Goal: Information Seeking & Learning: Learn about a topic

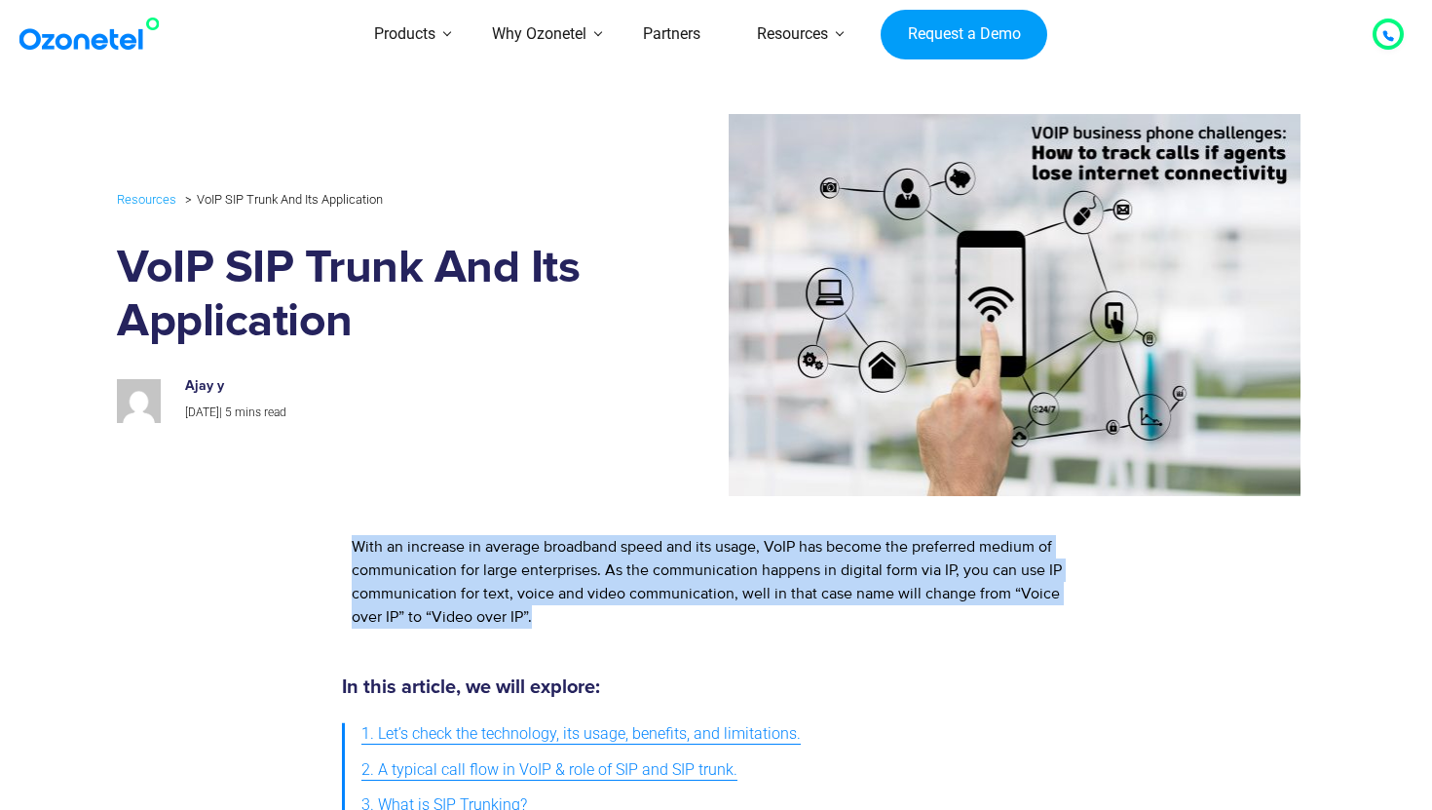
drag, startPoint x: 346, startPoint y: 537, endPoint x: 627, endPoint y: 627, distance: 295.8
click at [627, 627] on div "With an increase in average broadband speed and its usage, VoIP has become the …" at bounding box center [711, 581] width 739 height 113
click at [627, 627] on div "With an increase in average broadband speed and its usage, VoIP has become the …" at bounding box center [712, 582] width 720 height 94
drag, startPoint x: 606, startPoint y: 622, endPoint x: 329, endPoint y: 532, distance: 290.8
click at [329, 532] on div "With an increase in average broadband speed and its usage, VoIP has become the …" at bounding box center [716, 581] width 1198 height 132
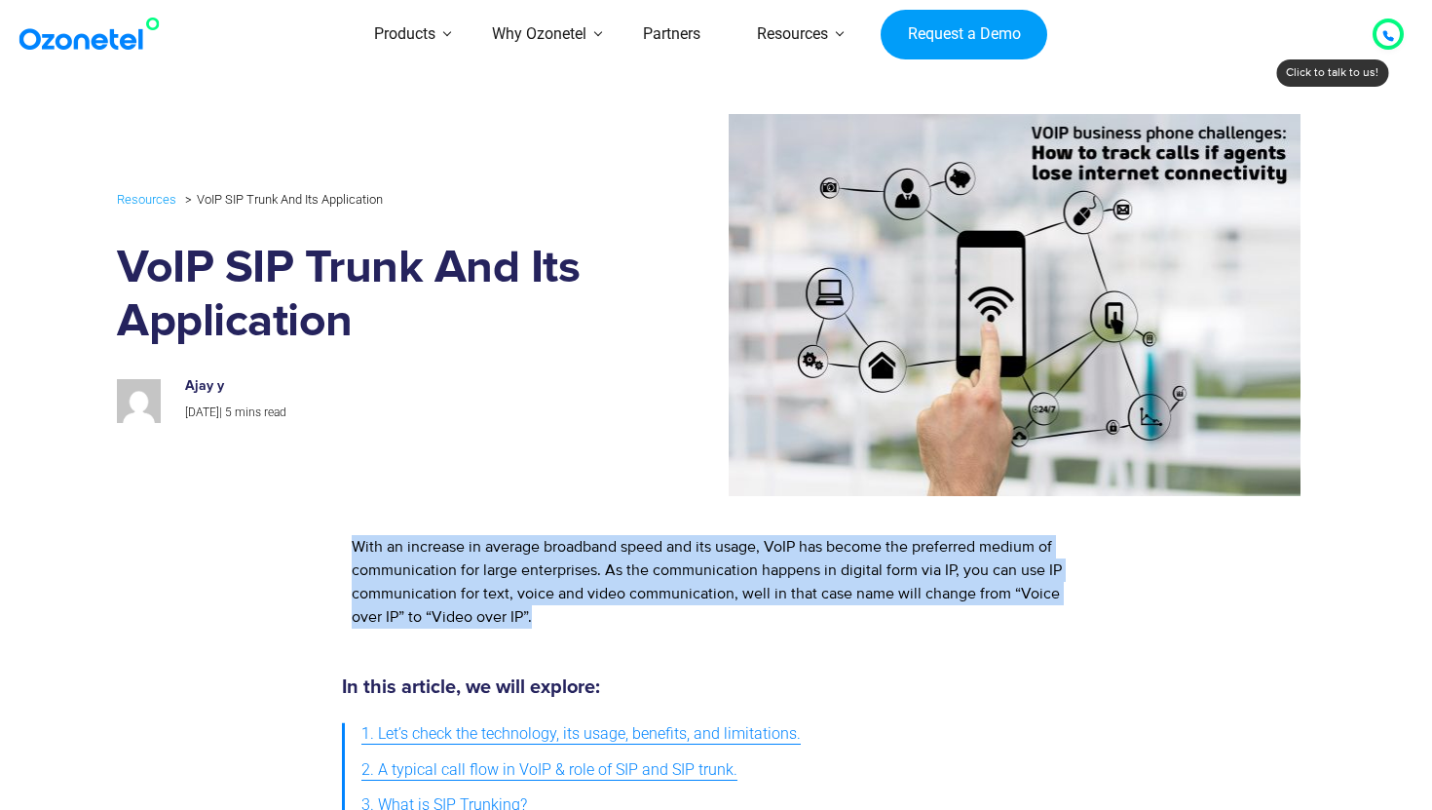
click at [329, 532] on div at bounding box center [224, 581] width 215 height 132
drag, startPoint x: 335, startPoint y: 532, endPoint x: 617, endPoint y: 623, distance: 295.8
click at [618, 624] on div "With an increase in average broadband speed and its usage, VoIP has become the …" at bounding box center [711, 581] width 759 height 132
click at [617, 623] on div "With an increase in average broadband speed and its usage, VoIP has become the …" at bounding box center [712, 582] width 720 height 94
drag, startPoint x: 617, startPoint y: 623, endPoint x: 375, endPoint y: 542, distance: 254.8
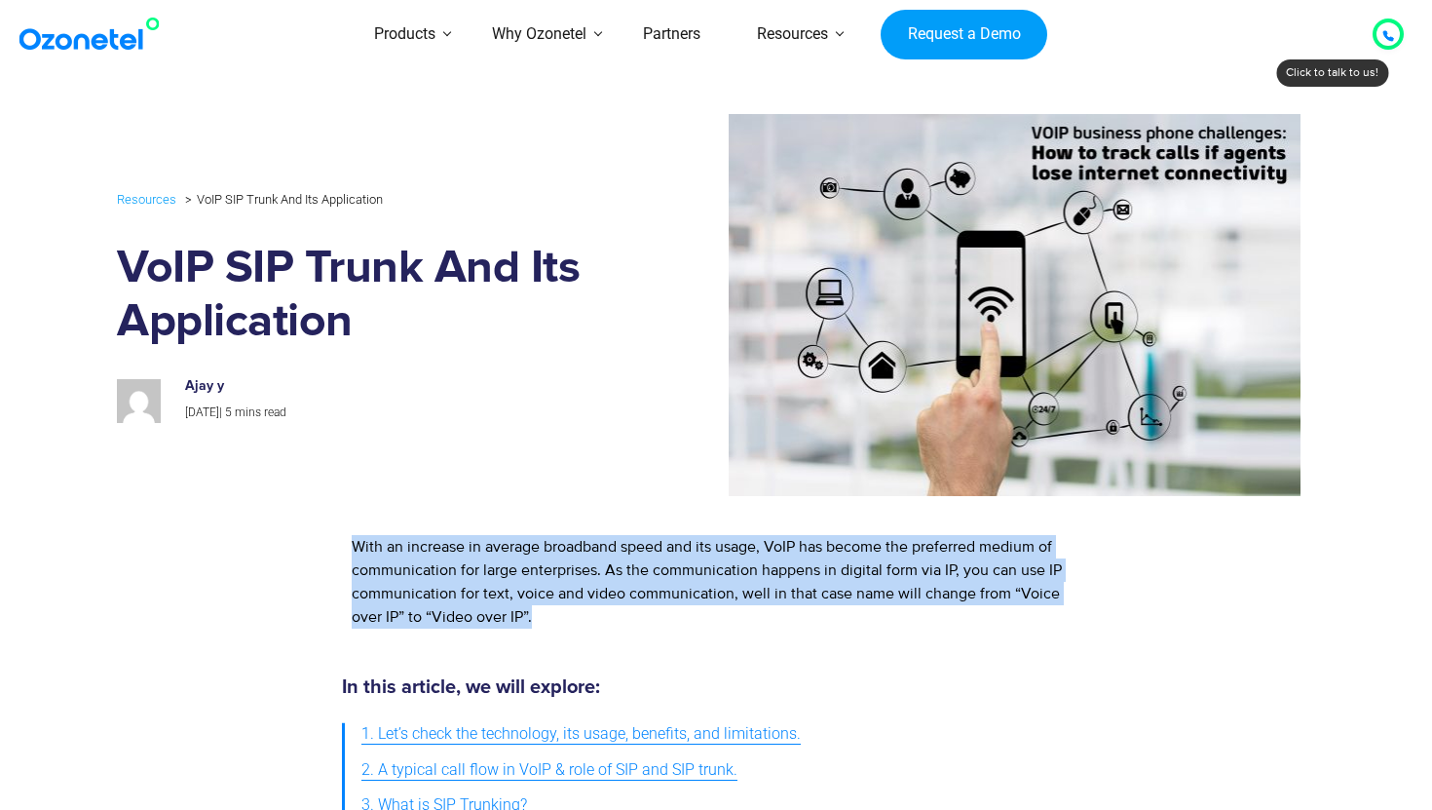
click at [375, 542] on div "With an increase in average broadband speed and its usage, VoIP has become the …" at bounding box center [712, 582] width 720 height 94
drag, startPoint x: 359, startPoint y: 542, endPoint x: 618, endPoint y: 625, distance: 272.4
click at [618, 625] on div "With an increase in average broadband speed and its usage, VoIP has become the …" at bounding box center [712, 582] width 720 height 94
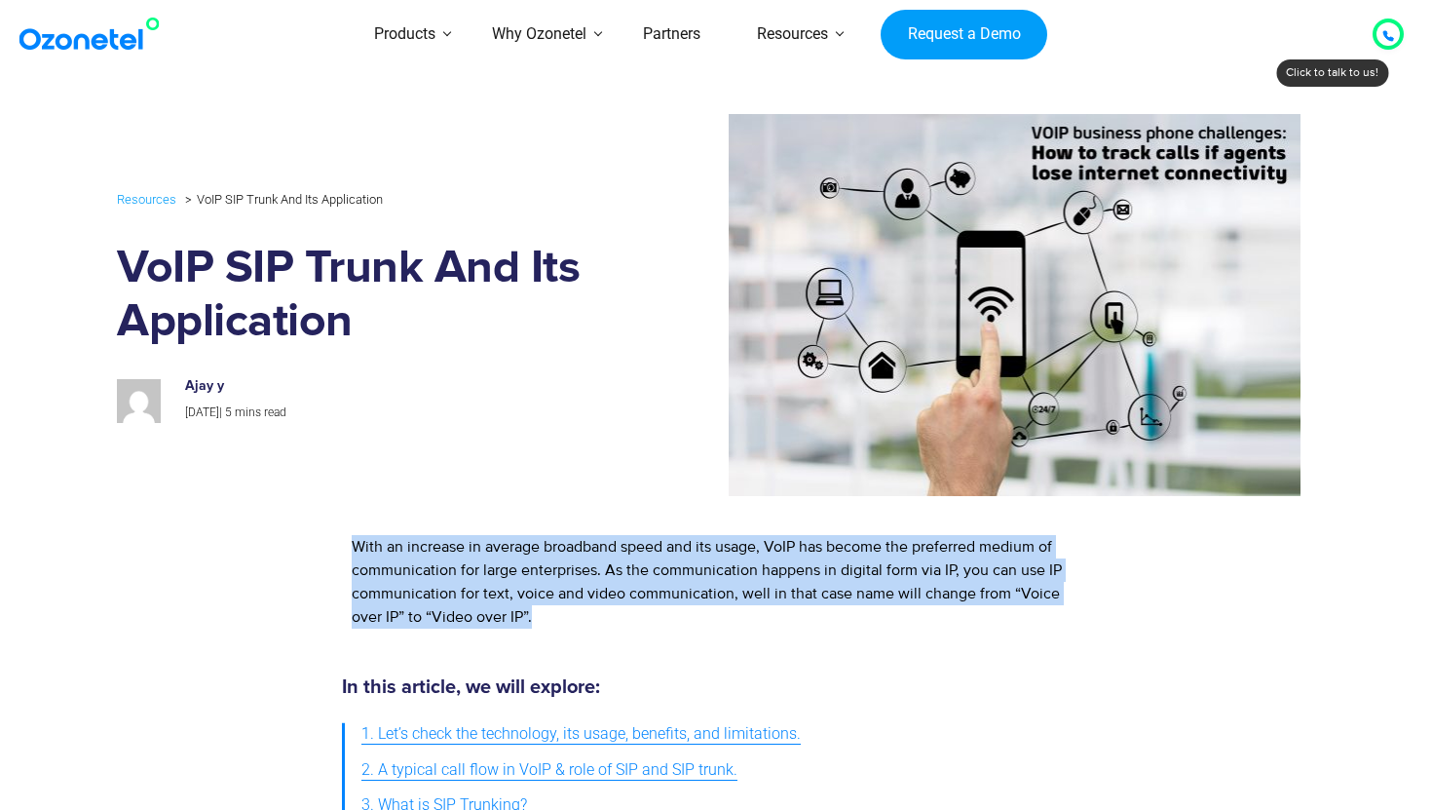
drag, startPoint x: 618, startPoint y: 625, endPoint x: 265, endPoint y: 510, distance: 371.2
click at [265, 510] on div "With an increase in average broadband speed and its usage, VoIP has become the …" at bounding box center [716, 582] width 1218 height 152
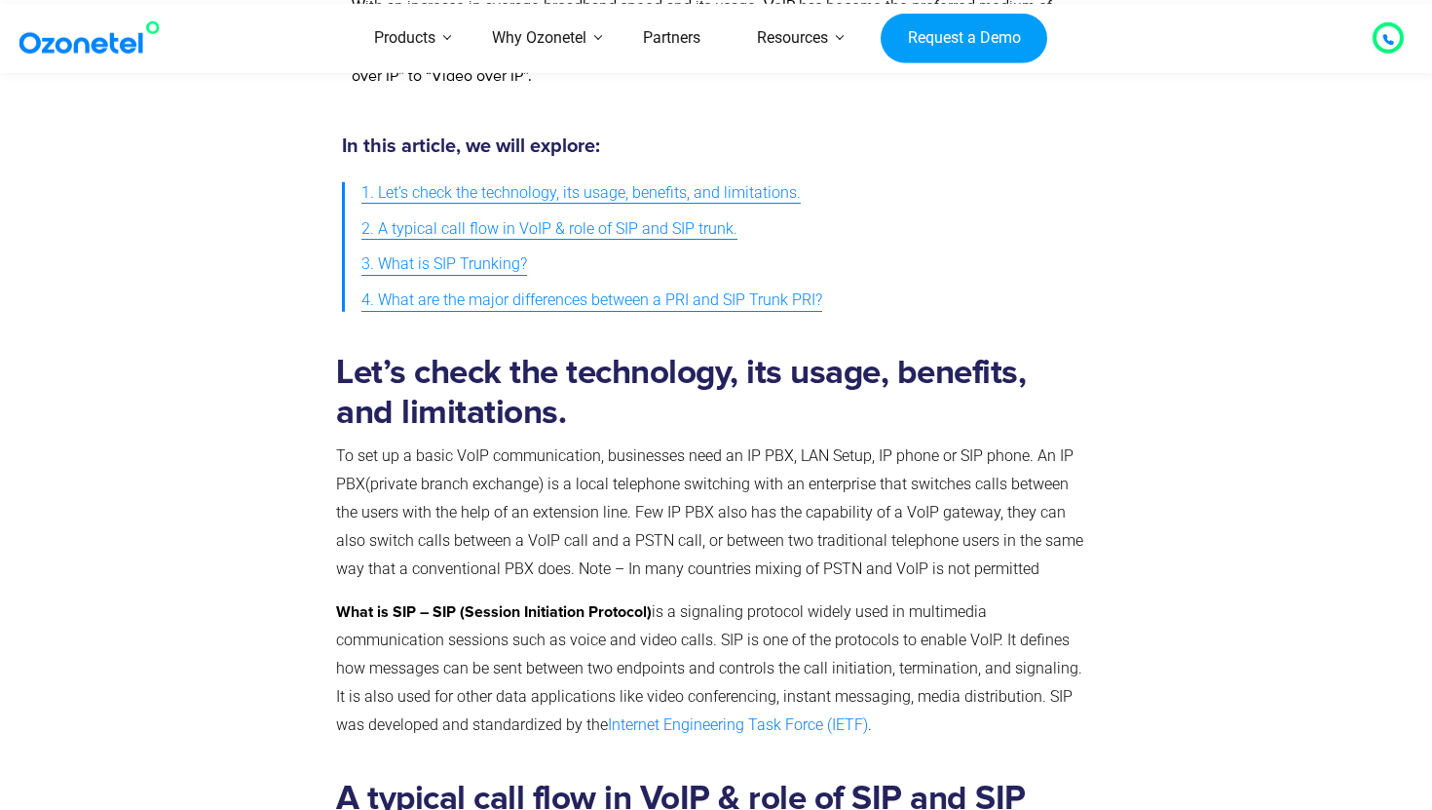
scroll to position [694, 0]
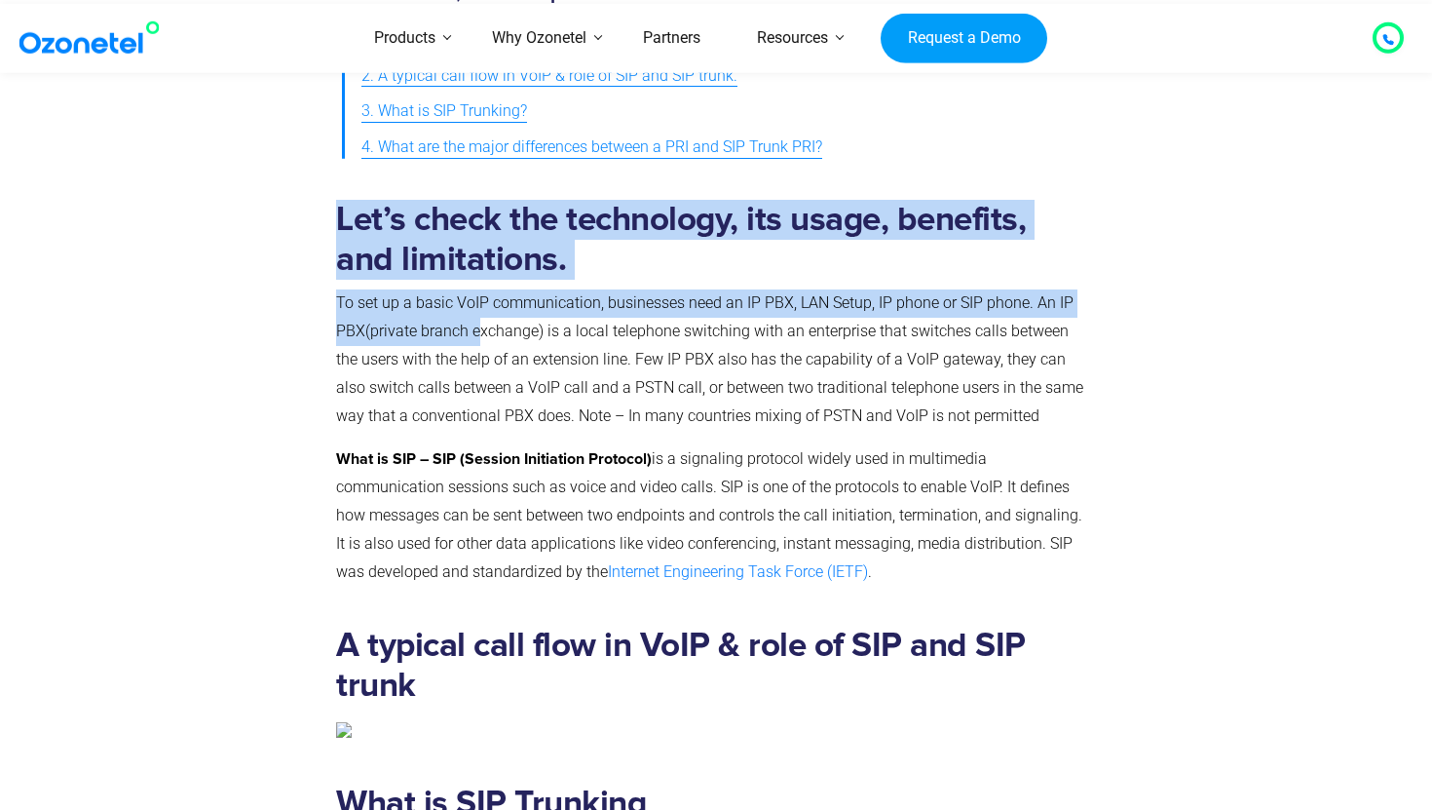
drag, startPoint x: 308, startPoint y: 302, endPoint x: 476, endPoint y: 317, distance: 169.2
click at [476, 317] on div "Let’s check the technology, its usage, benefits, and limitations. To set up a b…" at bounding box center [716, 398] width 1247 height 426
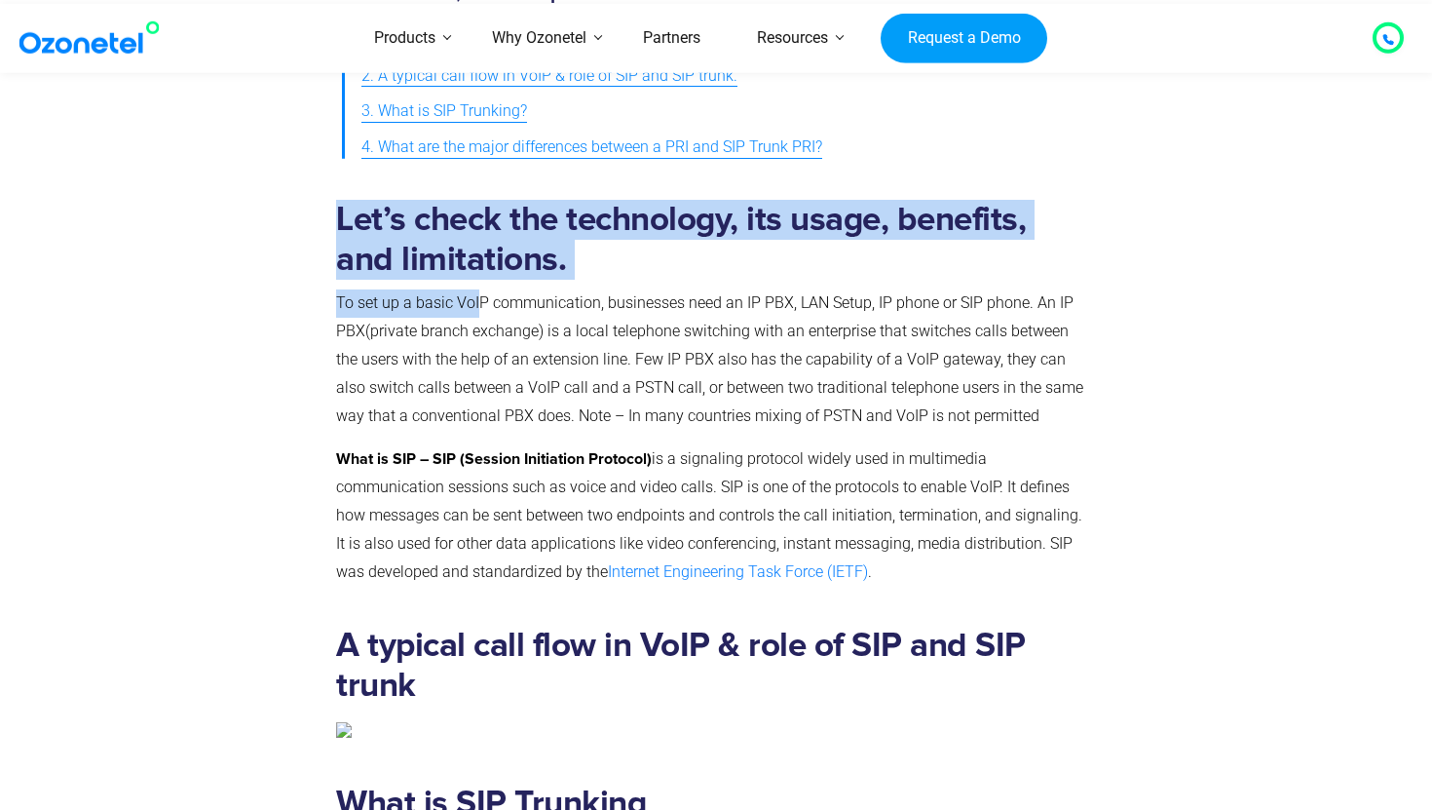
click at [476, 317] on p "To set up a basic VoIP communication, businesses need an IP PBX, LAN Setup, IP …" at bounding box center [712, 359] width 752 height 140
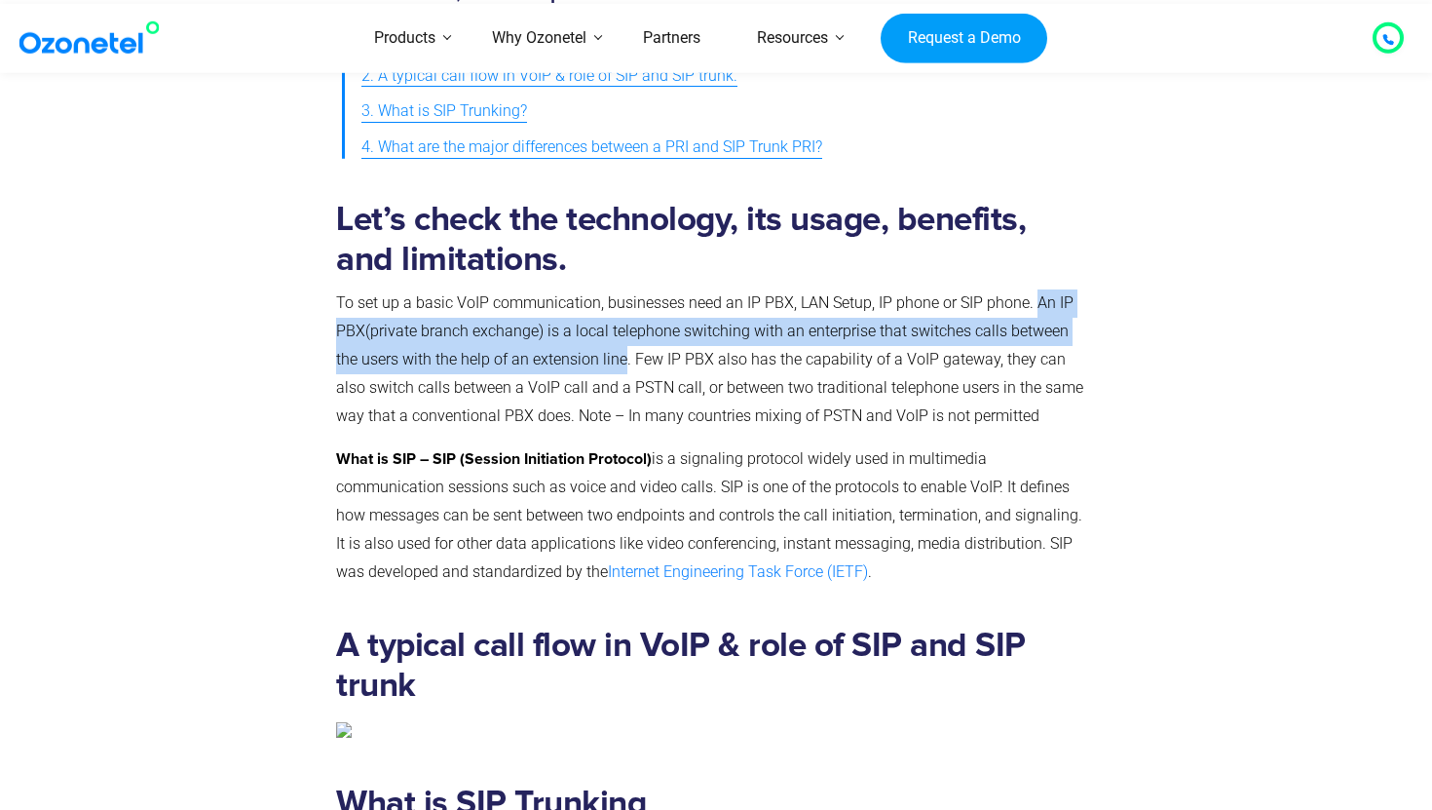
drag, startPoint x: 1037, startPoint y: 301, endPoint x: 626, endPoint y: 356, distance: 413.8
click at [626, 356] on p "To set up a basic VoIP communication, businesses need an IP PBX, LAN Setup, IP …" at bounding box center [712, 359] width 752 height 140
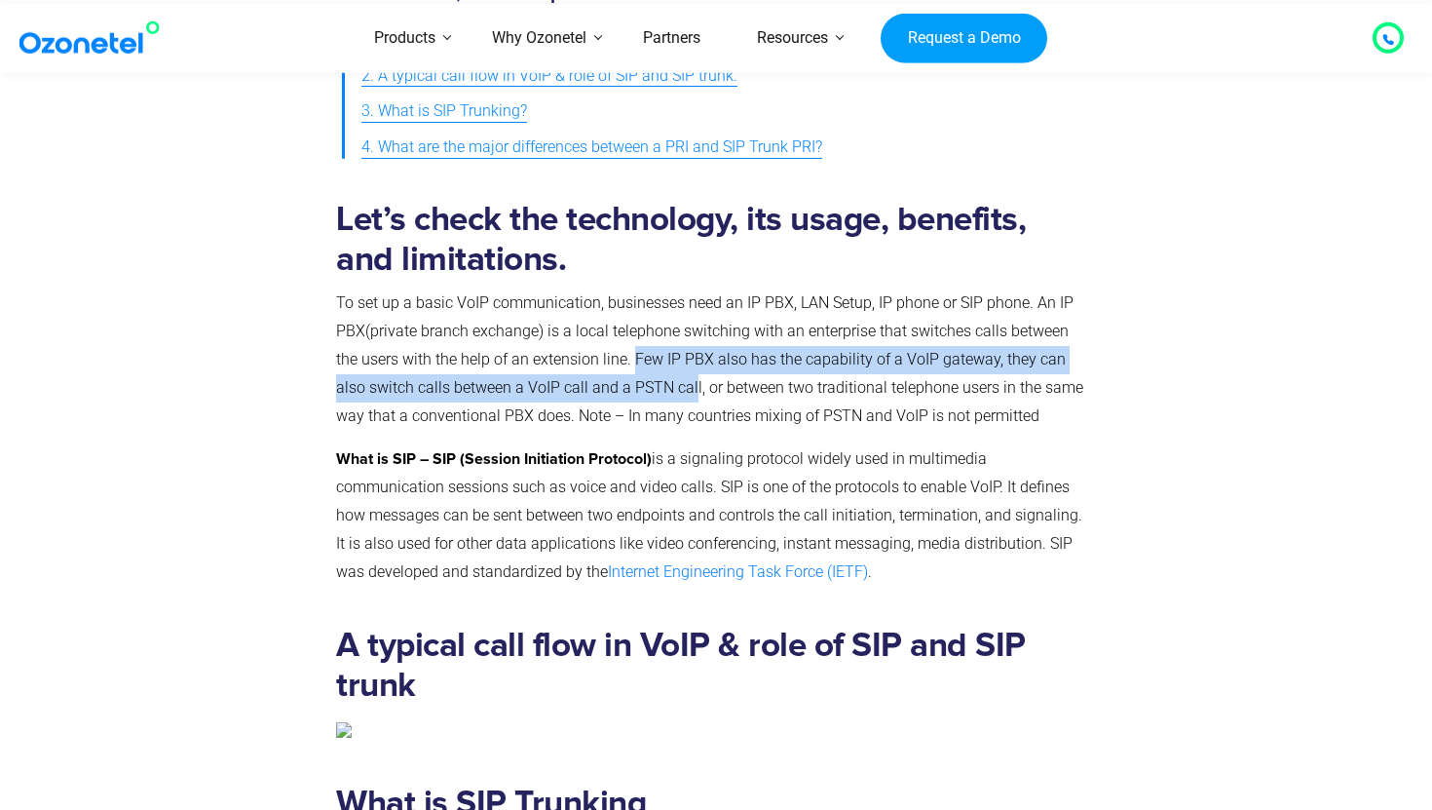
drag, startPoint x: 632, startPoint y: 359, endPoint x: 693, endPoint y: 384, distance: 65.5
click at [693, 384] on p "To set up a basic VoIP communication, businesses need an IP PBX, LAN Setup, IP …" at bounding box center [712, 359] width 752 height 140
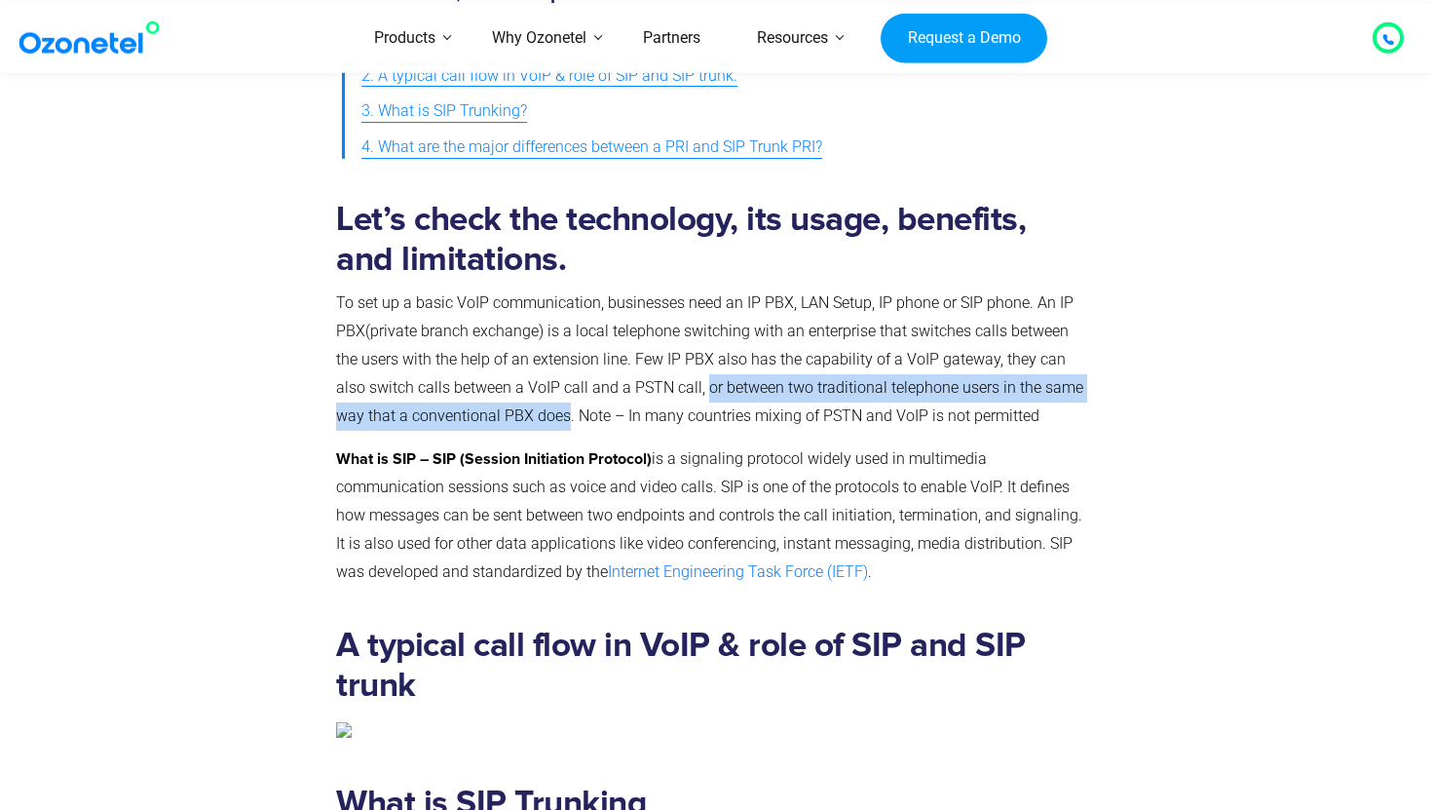
drag, startPoint x: 704, startPoint y: 388, endPoint x: 565, endPoint y: 411, distance: 141.3
click at [565, 411] on p "To set up a basic VoIP communication, businesses need an IP PBX, LAN Setup, IP …" at bounding box center [712, 359] width 752 height 140
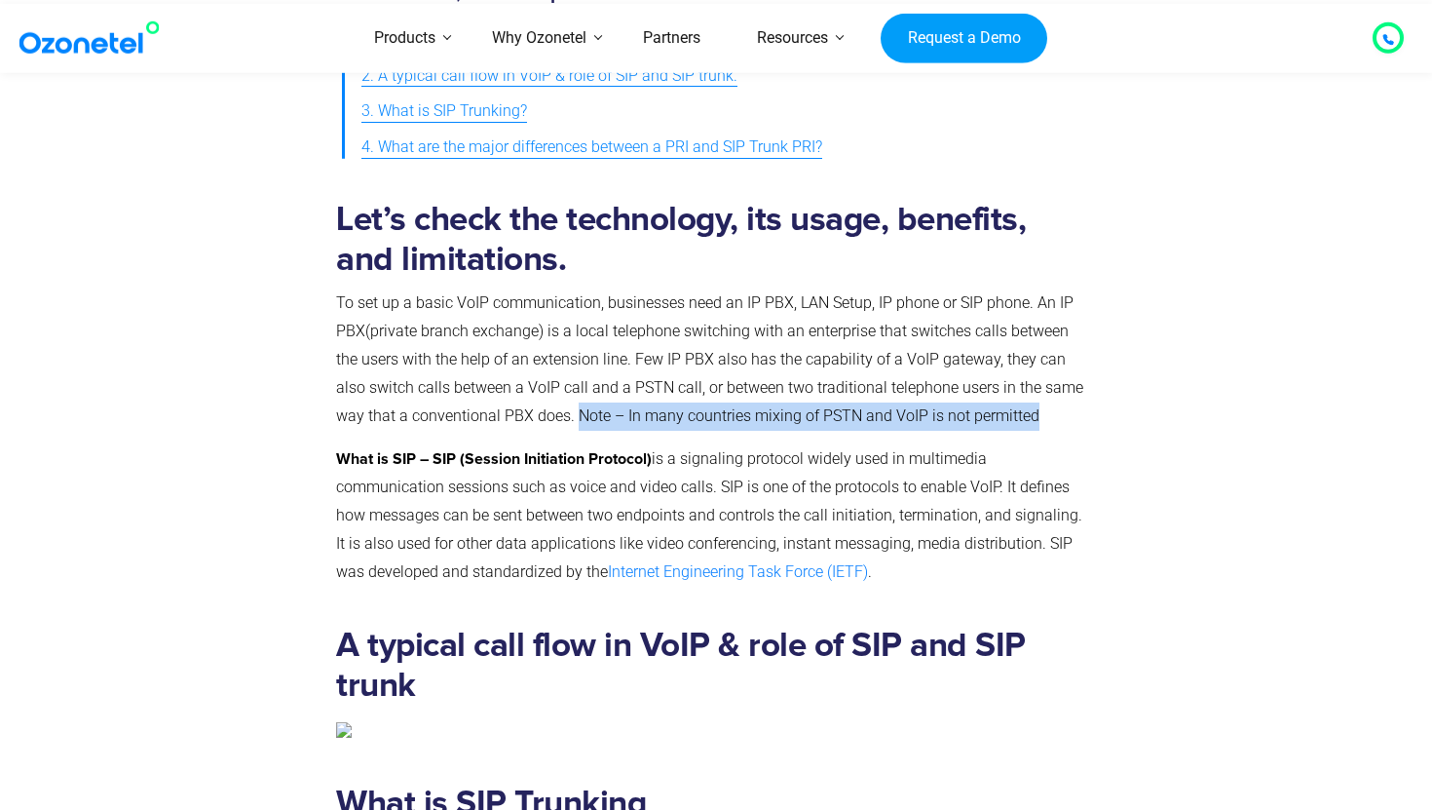
drag, startPoint x: 579, startPoint y: 415, endPoint x: 1075, endPoint y: 411, distance: 495.9
click at [1074, 411] on p "To set up a basic VoIP communication, businesses need an IP PBX, LAN Setup, IP …" at bounding box center [712, 359] width 752 height 140
drag, startPoint x: 469, startPoint y: 463, endPoint x: 659, endPoint y: 462, distance: 190.0
click at [659, 462] on p "What is SIP – SIP (Session Initiation Protocol) is a signaling protocol widely …" at bounding box center [712, 515] width 752 height 140
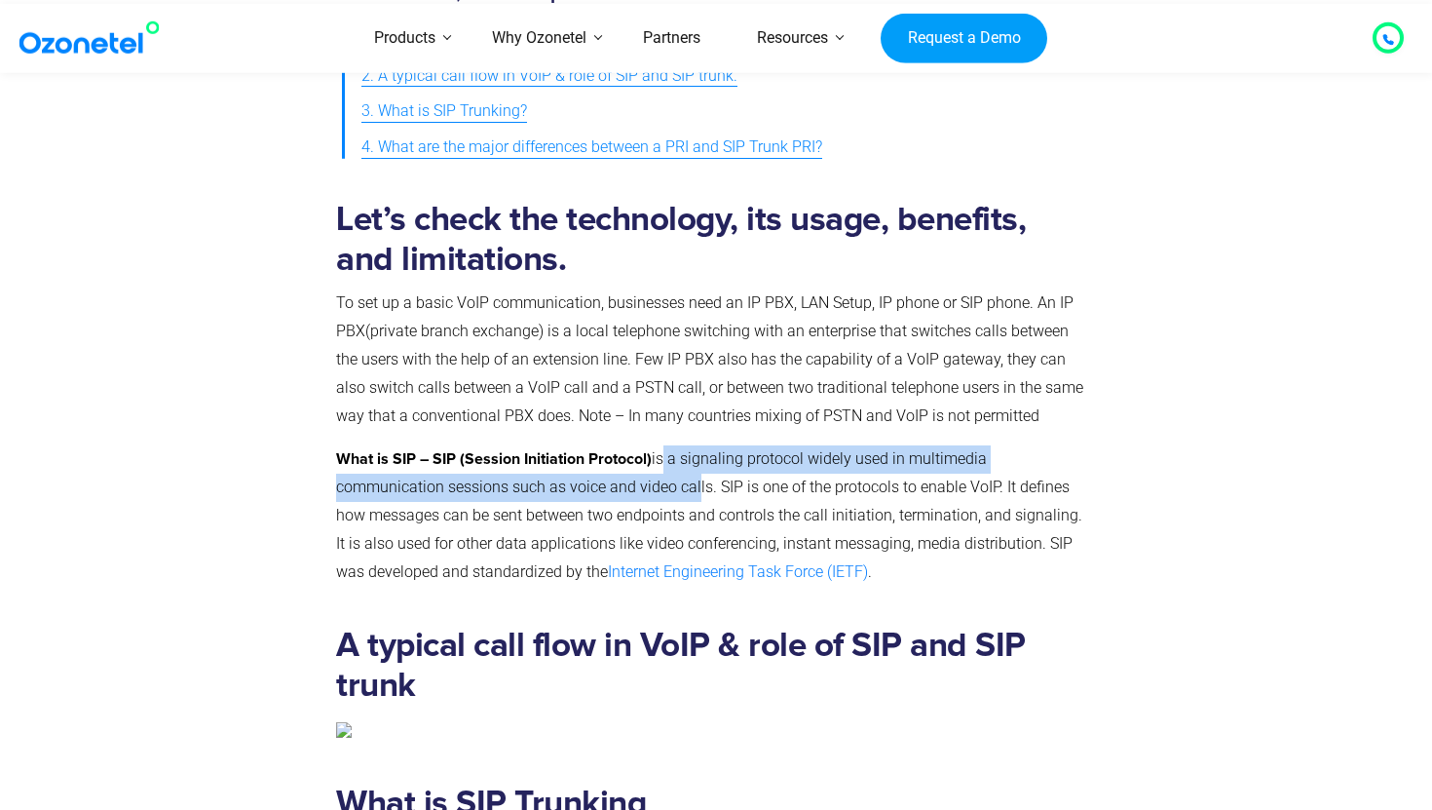
drag, startPoint x: 668, startPoint y: 465, endPoint x: 699, endPoint y: 488, distance: 39.0
click at [699, 488] on p "What is SIP – SIP (Session Initiation Protocol) is a signaling protocol widely …" at bounding box center [712, 515] width 752 height 140
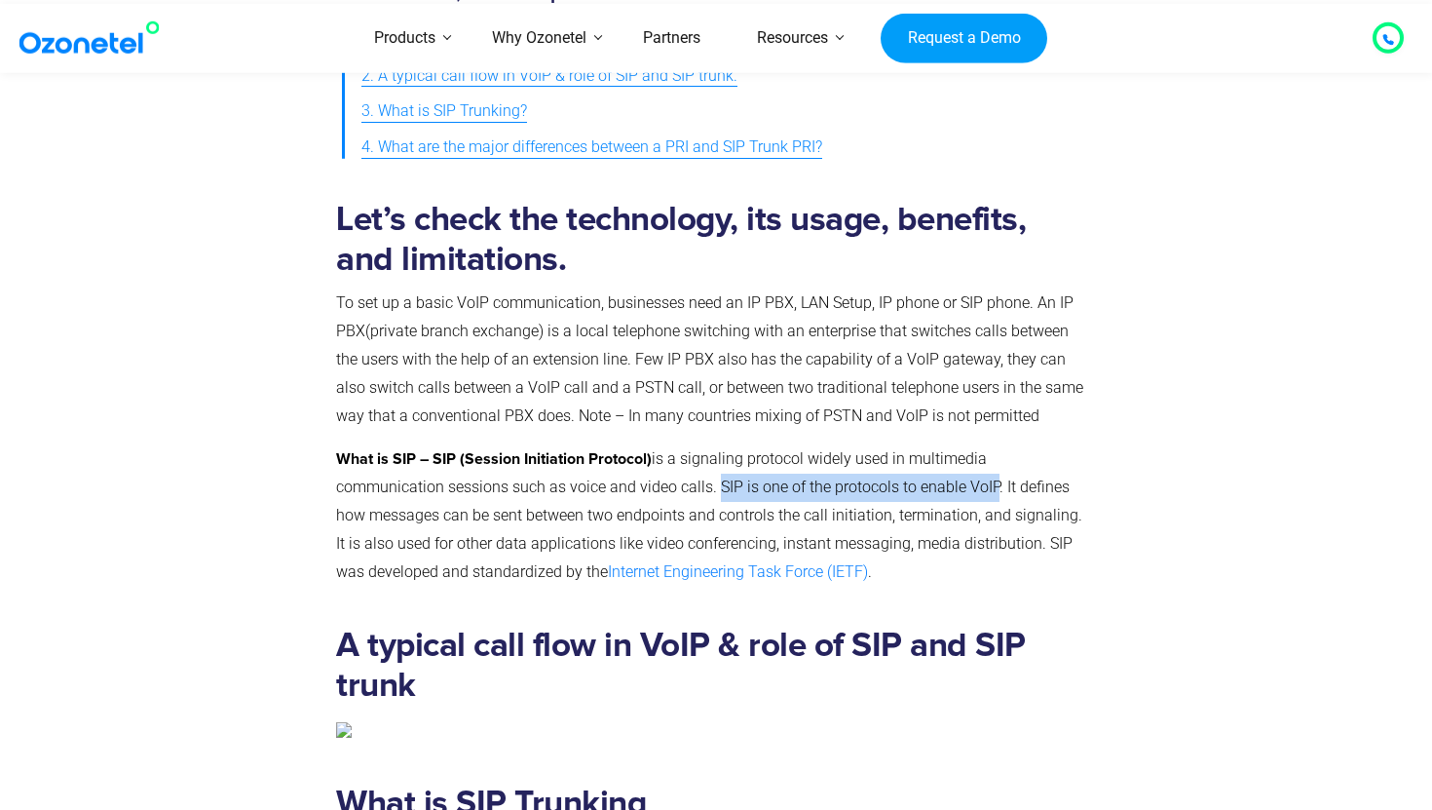
drag, startPoint x: 714, startPoint y: 489, endPoint x: 996, endPoint y: 480, distance: 281.7
click at [995, 480] on p "What is SIP – SIP (Session Initiation Protocol) is a signaling protocol widely …" at bounding box center [712, 515] width 752 height 140
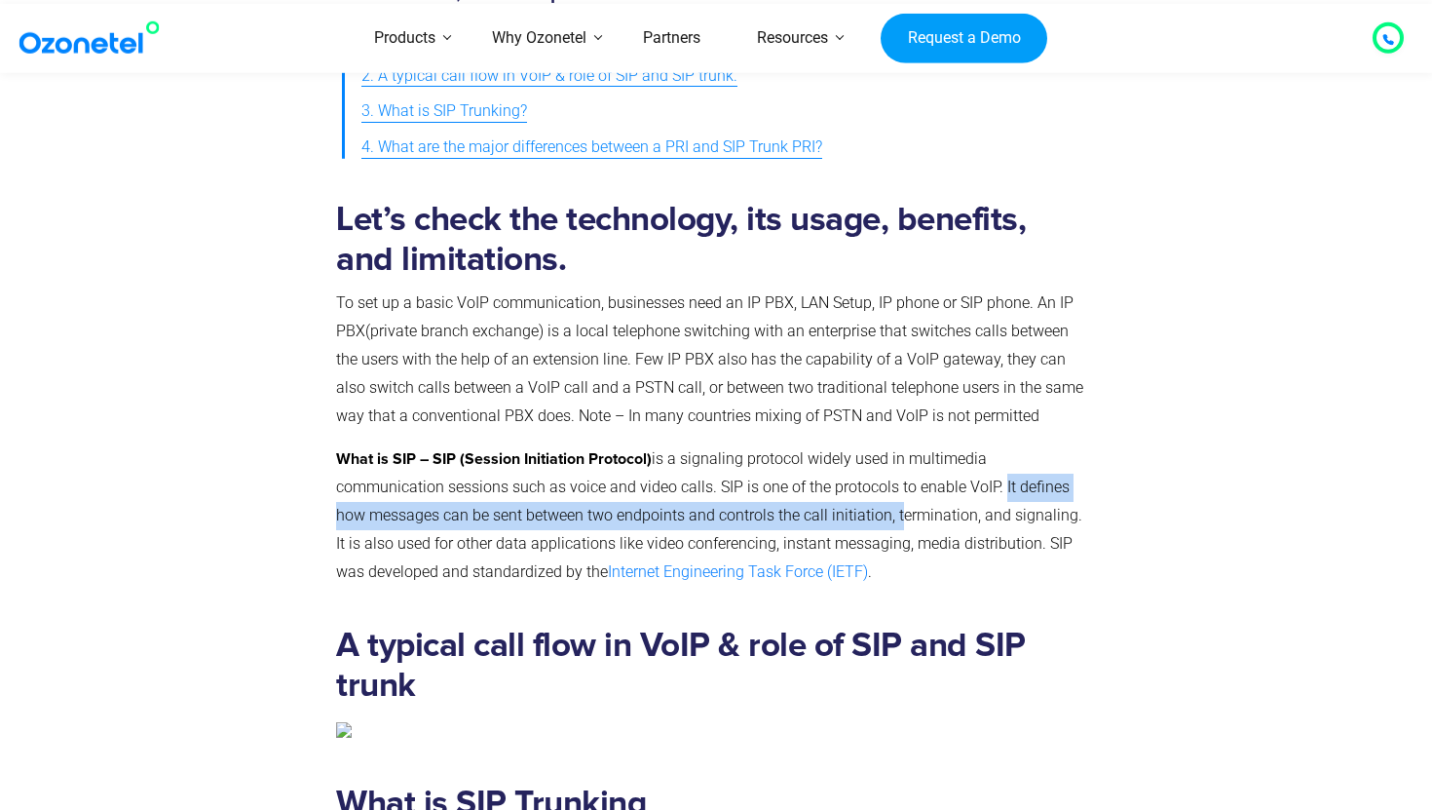
drag, startPoint x: 1002, startPoint y: 488, endPoint x: 900, endPoint y: 510, distance: 104.7
click at [900, 510] on p "What is SIP – SIP (Session Initiation Protocol) is a signaling protocol widely …" at bounding box center [712, 515] width 752 height 140
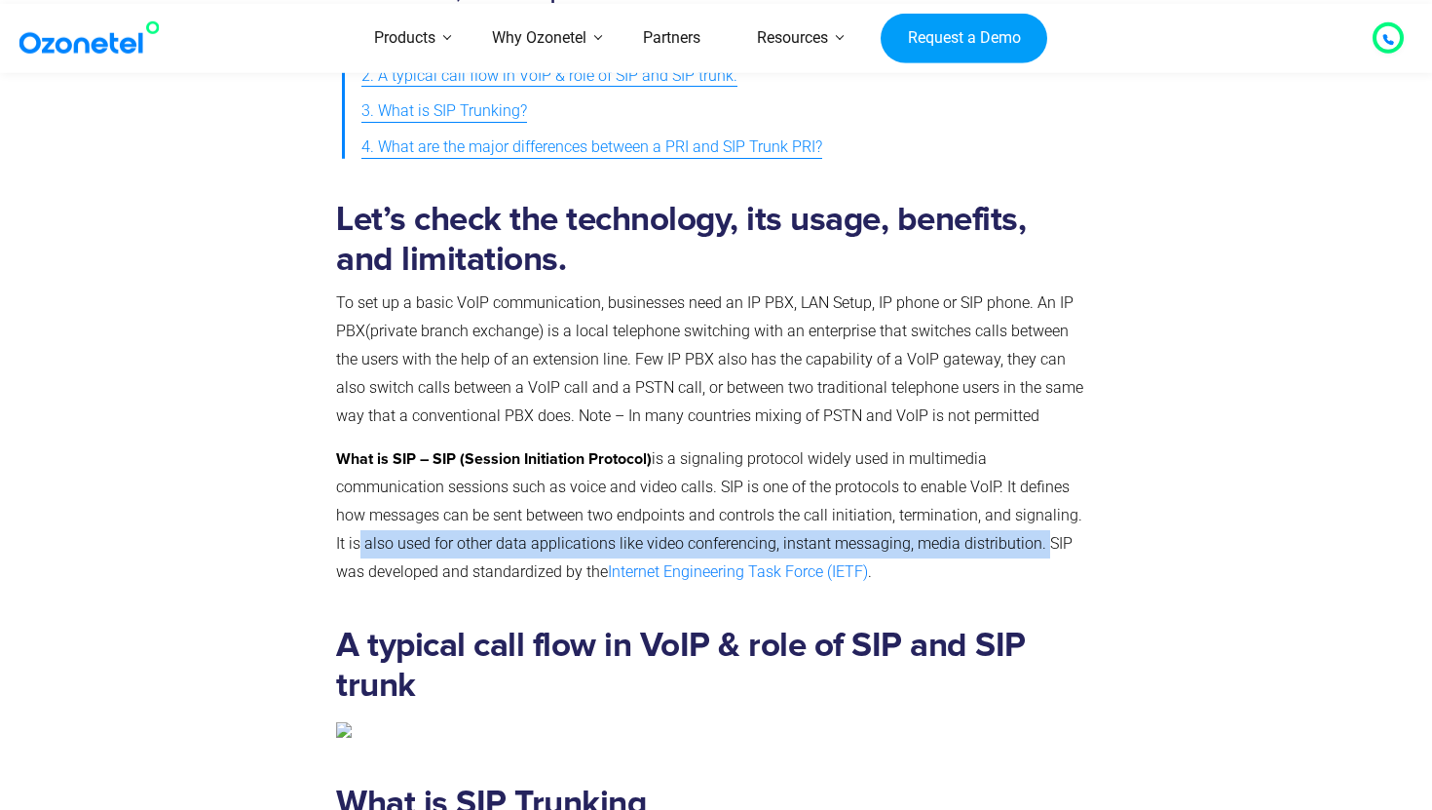
drag, startPoint x: 348, startPoint y: 542, endPoint x: 1028, endPoint y: 543, distance: 680.0
click at [1028, 544] on p "What is SIP – SIP (Session Initiation Protocol) is a signaling protocol widely …" at bounding box center [712, 515] width 752 height 140
click at [1028, 543] on p "What is SIP – SIP (Session Initiation Protocol) is a signaling protocol widely …" at bounding box center [712, 515] width 752 height 140
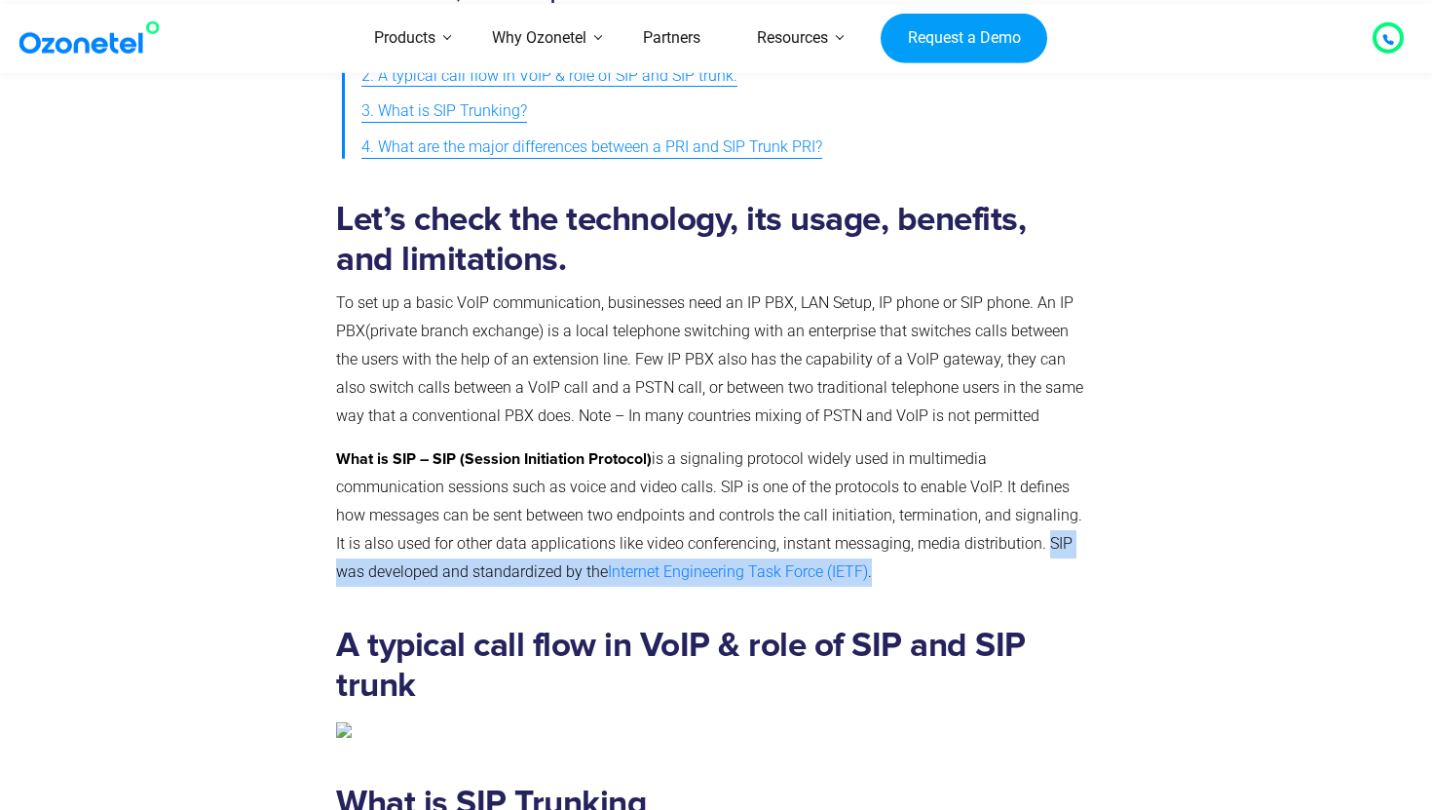
drag, startPoint x: 1028, startPoint y: 543, endPoint x: 1048, endPoint y: 570, distance: 34.1
click at [1048, 570] on div "A typical call flow in VoIP & role of SIP and SIP trunk" at bounding box center [712, 658] width 752 height 202
drag, startPoint x: 1048, startPoint y: 570, endPoint x: 1038, endPoint y: 532, distance: 39.5
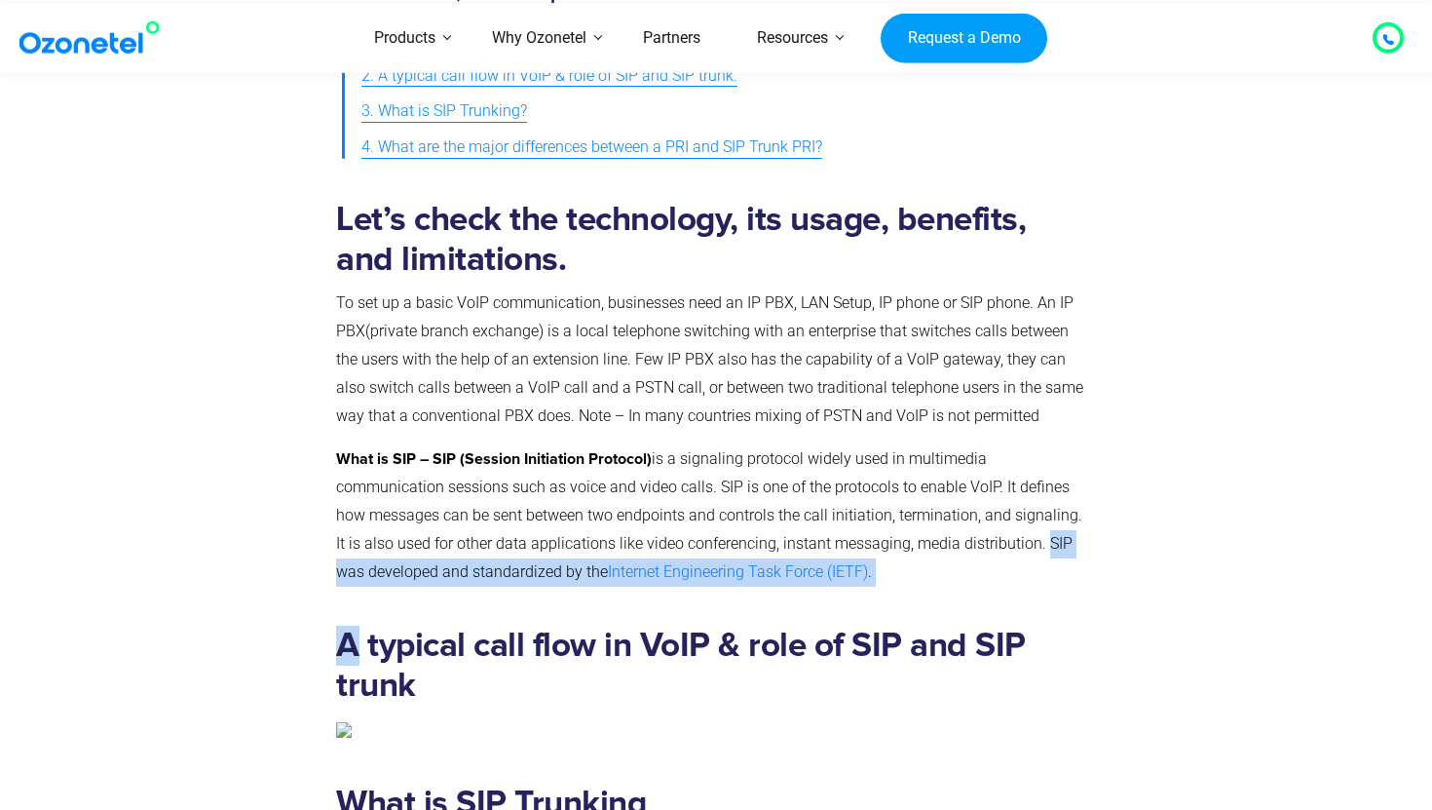
scroll to position [918, 0]
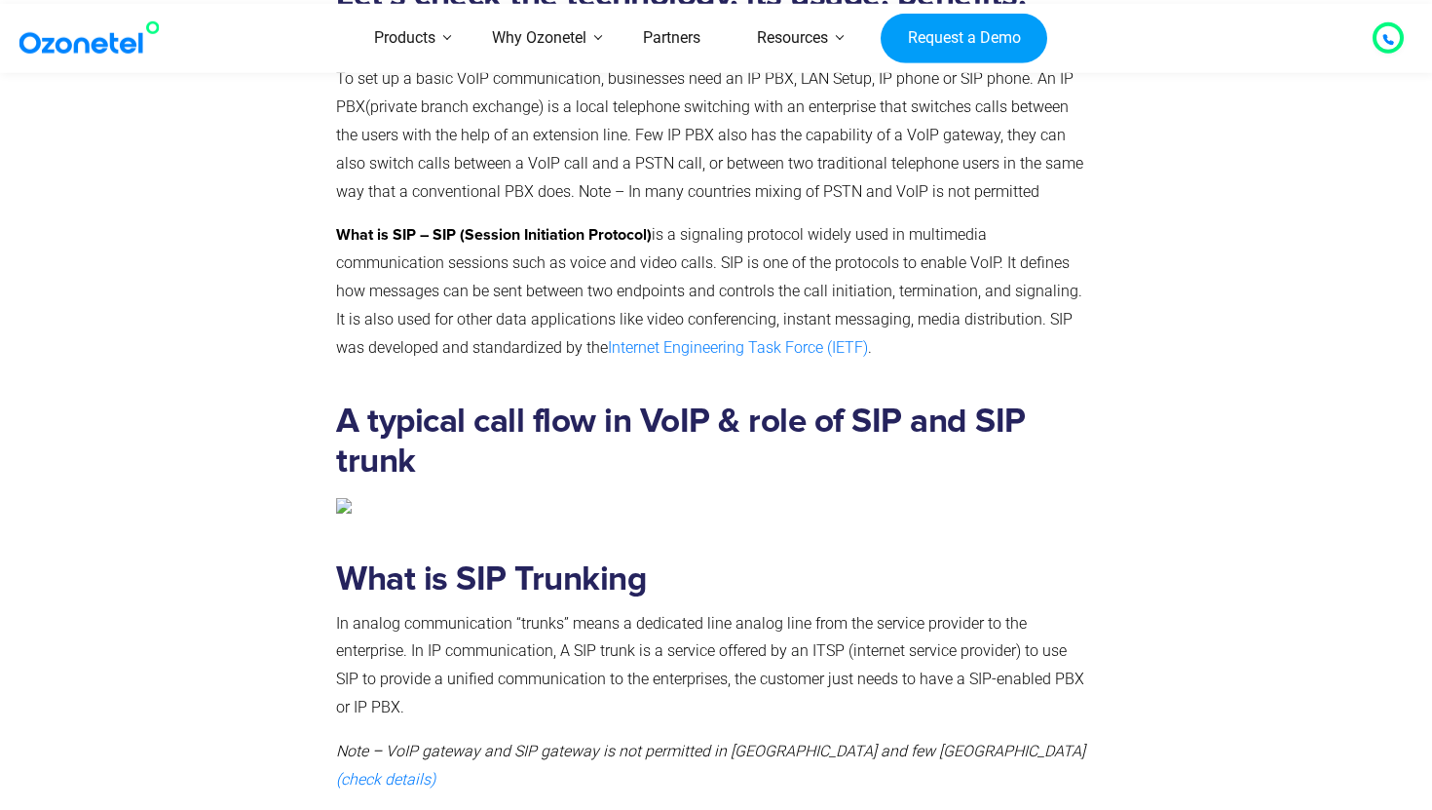
click at [654, 460] on h2 "A typical call flow in VoIP & role of SIP and SIP trunk" at bounding box center [712, 441] width 752 height 80
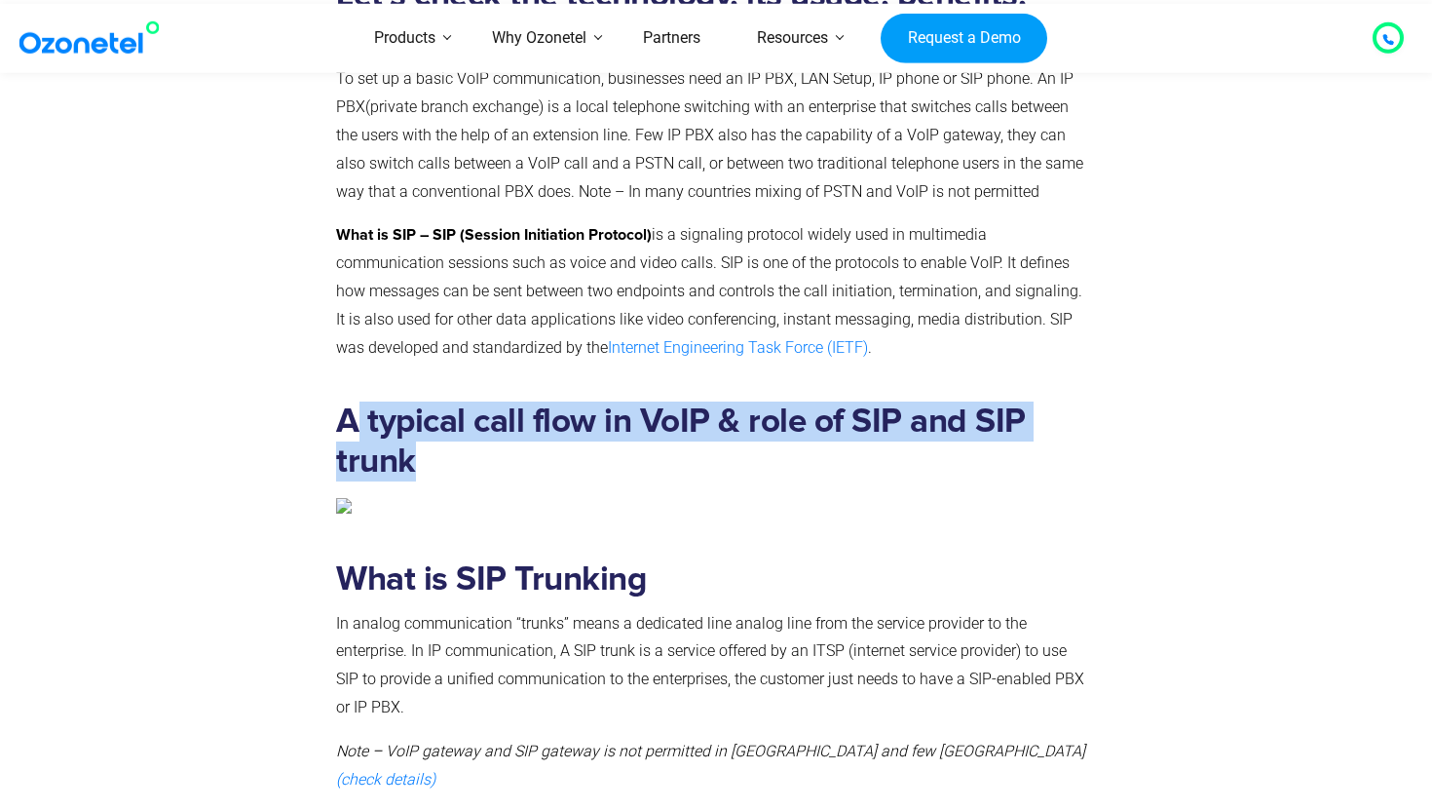
drag, startPoint x: 446, startPoint y: 445, endPoint x: 350, endPoint y: 412, distance: 102.0
click at [350, 412] on h2 "A typical call flow in VoIP & role of SIP and SIP trunk" at bounding box center [712, 441] width 752 height 80
click at [350, 412] on strong "A typical call flow in VoIP & role of SIP and SIP trunk" at bounding box center [681, 441] width 690 height 74
drag, startPoint x: 327, startPoint y: 412, endPoint x: 393, endPoint y: 445, distance: 73.2
click at [393, 445] on div "A typical call flow in VoIP & role of SIP and SIP trunk" at bounding box center [712, 466] width 772 height 158
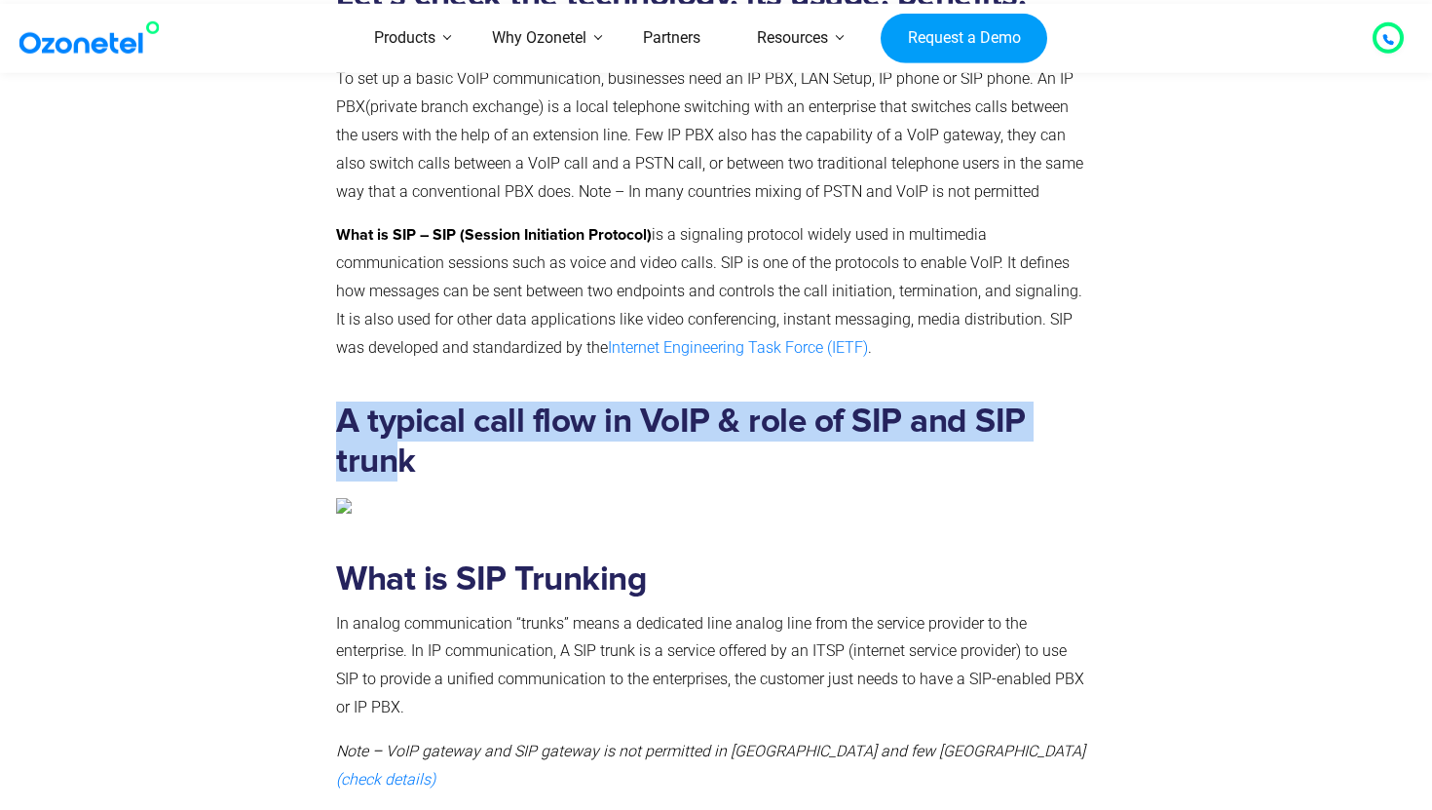
click at [393, 445] on strong "A typical call flow in VoIP & role of SIP and SIP trunk" at bounding box center [681, 441] width 690 height 74
drag, startPoint x: 435, startPoint y: 455, endPoint x: 359, endPoint y: 404, distance: 90.5
click at [359, 404] on h2 "A typical call flow in VoIP & role of SIP and SIP trunk" at bounding box center [712, 441] width 752 height 80
drag, startPoint x: 321, startPoint y: 404, endPoint x: 392, endPoint y: 460, distance: 90.2
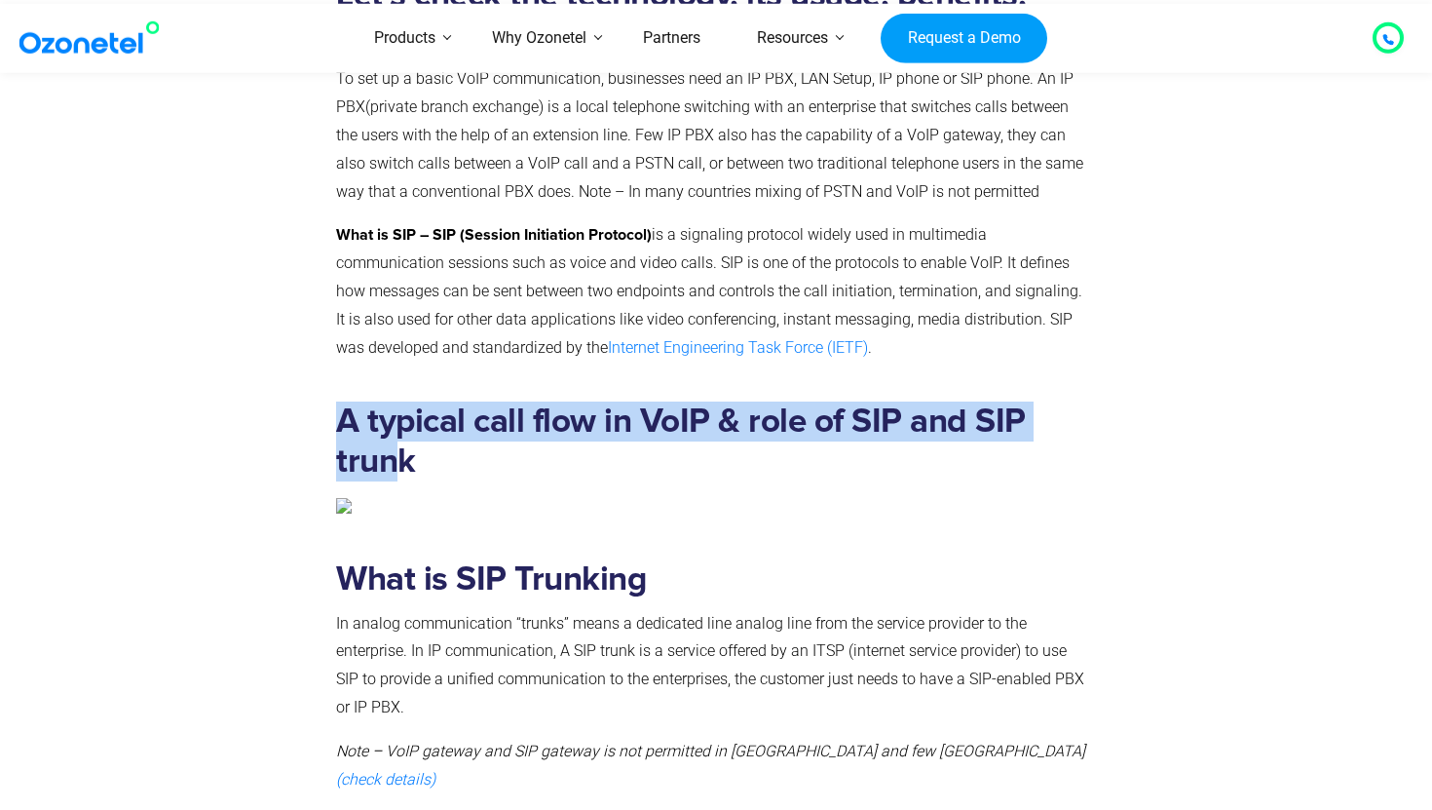
click at [392, 460] on div "A typical call flow in VoIP & role of SIP and SIP trunk" at bounding box center [716, 466] width 1247 height 158
click at [392, 460] on strong "A typical call flow in VoIP & role of SIP and SIP trunk" at bounding box center [681, 441] width 690 height 74
drag, startPoint x: 430, startPoint y: 460, endPoint x: 359, endPoint y: 421, distance: 81.1
click at [359, 421] on h2 "A typical call flow in VoIP & role of SIP and SIP trunk" at bounding box center [712, 441] width 752 height 80
click at [359, 421] on strong "A typical call flow in VoIP & role of SIP and SIP trunk" at bounding box center [681, 441] width 690 height 74
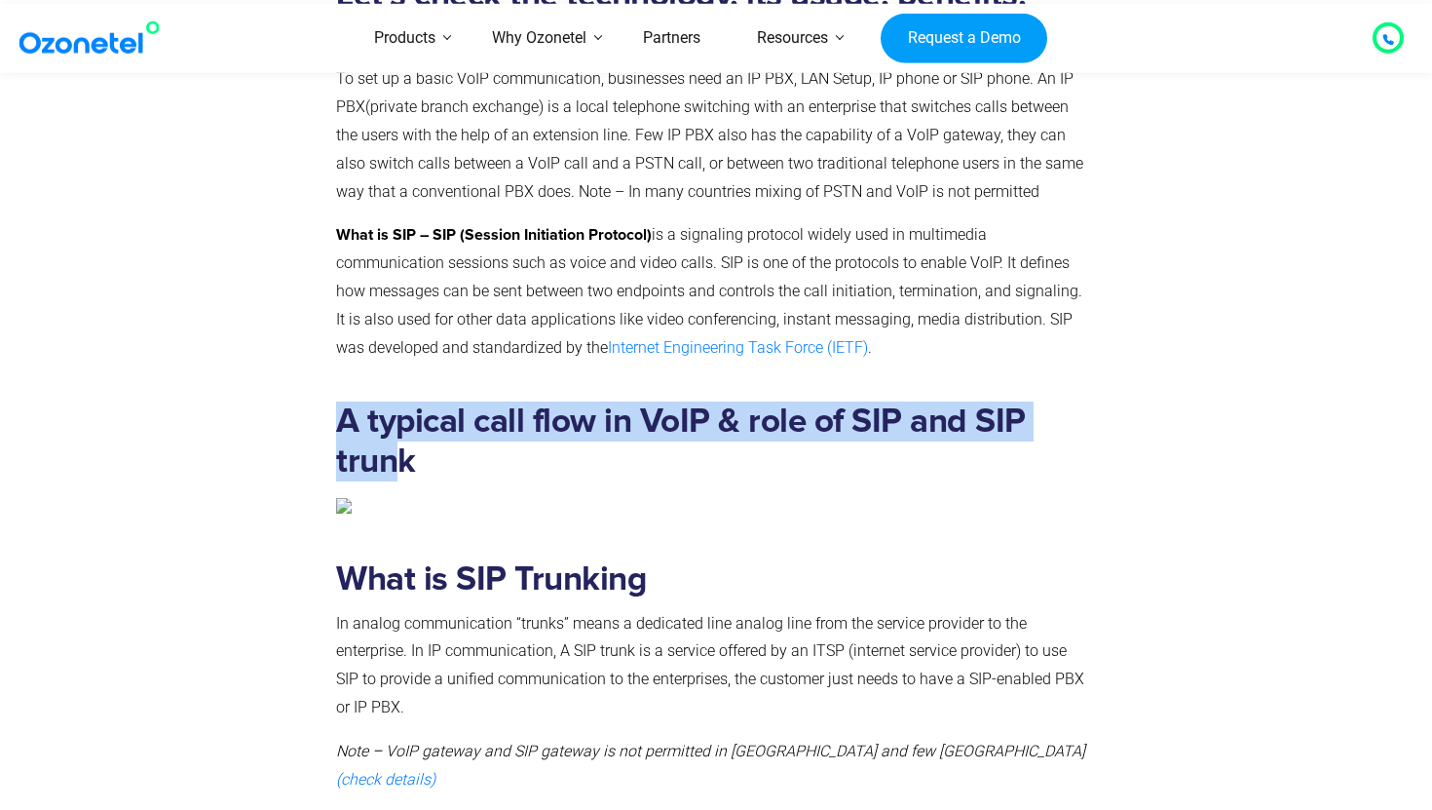
drag, startPoint x: 319, startPoint y: 414, endPoint x: 393, endPoint y: 461, distance: 87.6
click at [393, 461] on div "A typical call flow in VoIP & role of SIP and SIP trunk" at bounding box center [716, 466] width 1247 height 158
click at [393, 461] on strong "A typical call flow in VoIP & role of SIP and SIP trunk" at bounding box center [681, 441] width 690 height 74
drag, startPoint x: 359, startPoint y: 424, endPoint x: 434, endPoint y: 484, distance: 95.6
click at [434, 484] on div "A typical call flow in VoIP & role of SIP and SIP trunk" at bounding box center [712, 460] width 752 height 118
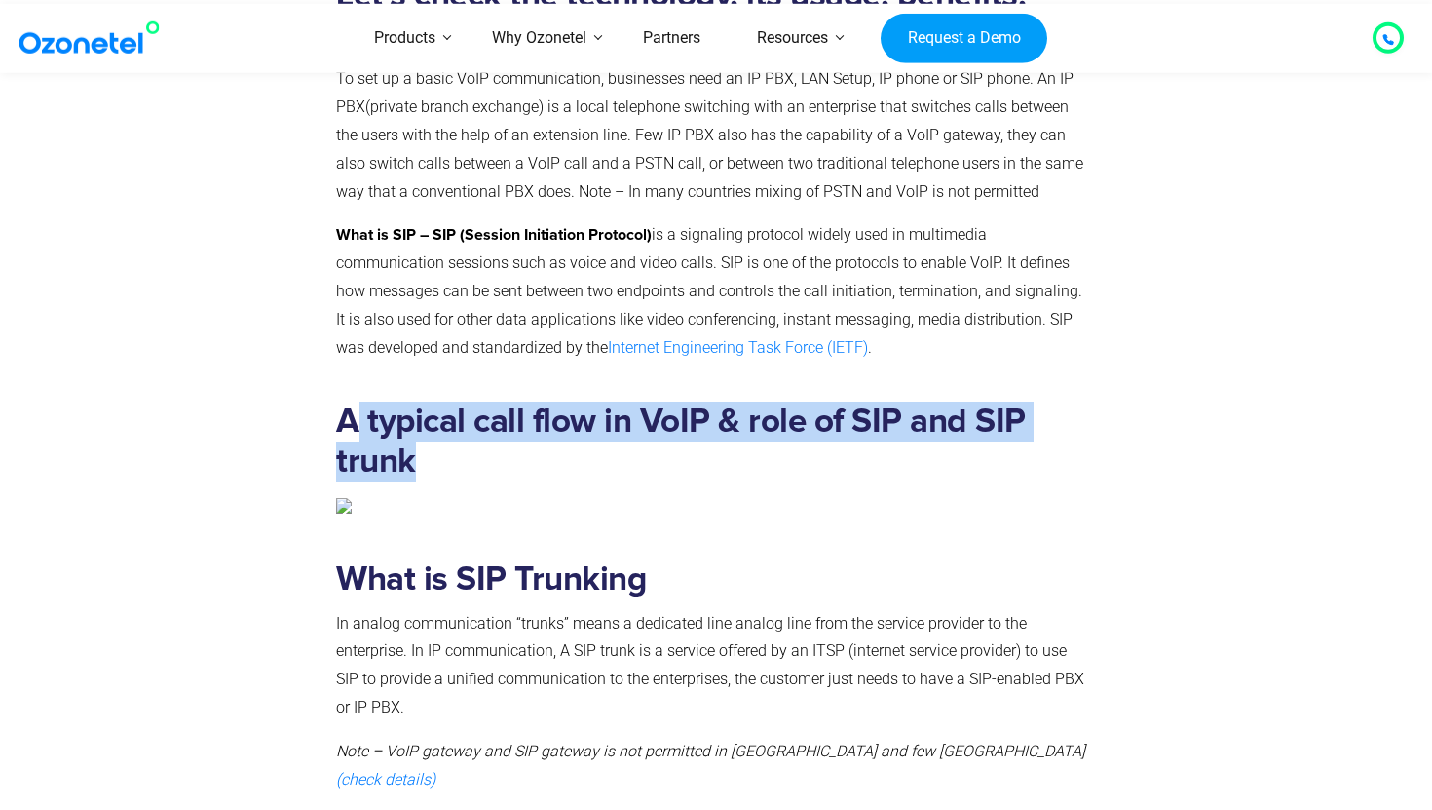
click at [434, 484] on div "A typical call flow in VoIP & role of SIP and SIP trunk" at bounding box center [712, 460] width 752 height 118
drag, startPoint x: 434, startPoint y: 476, endPoint x: 364, endPoint y: 426, distance: 85.7
click at [364, 426] on h2 "A typical call flow in VoIP & role of SIP and SIP trunk" at bounding box center [712, 441] width 752 height 80
click at [353, 415] on strong "A typical call flow in VoIP & role of SIP and SIP trunk" at bounding box center [681, 441] width 690 height 74
click at [358, 415] on strong "A typical call flow in VoIP & role of SIP and SIP trunk" at bounding box center [681, 441] width 690 height 74
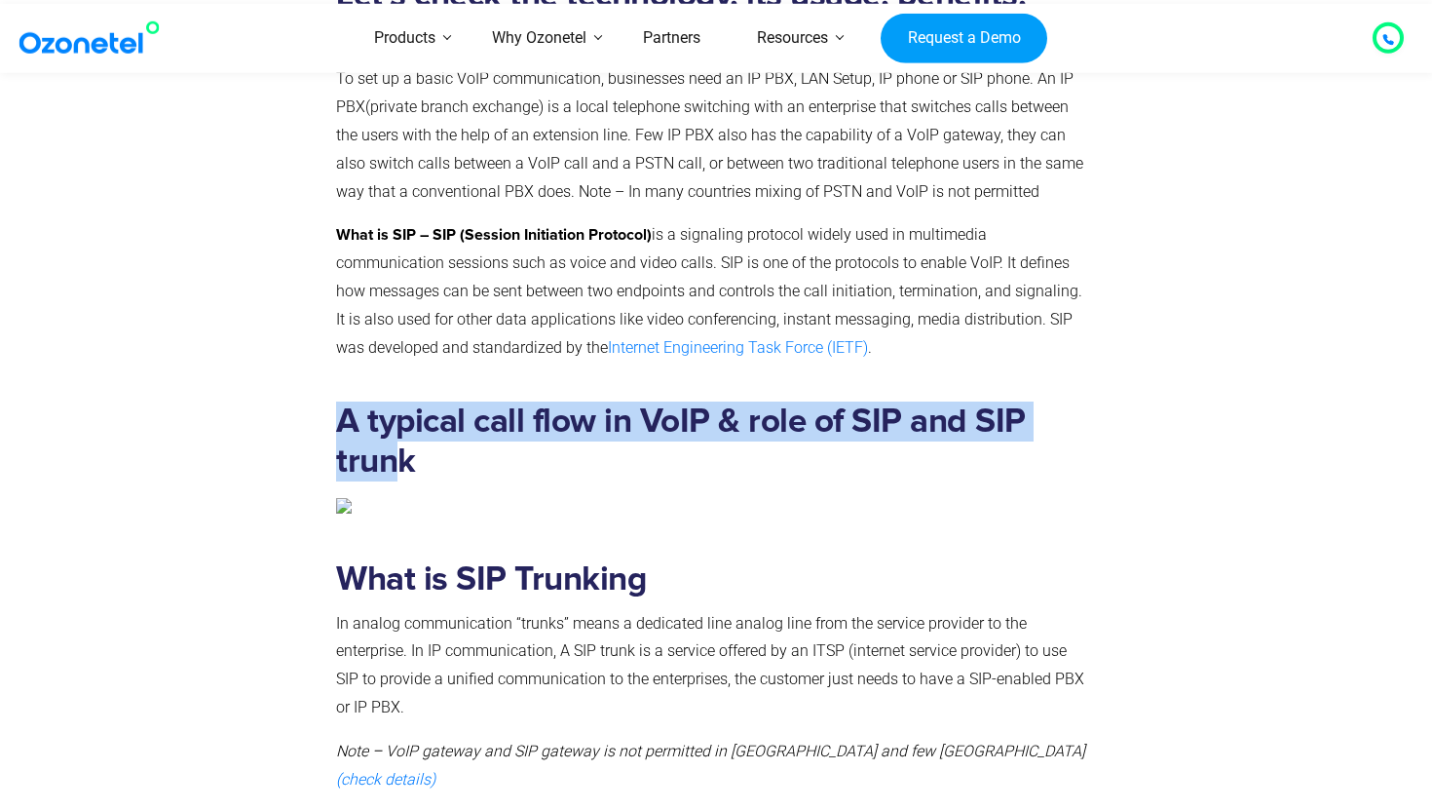
drag, startPoint x: 396, startPoint y: 463, endPoint x: 300, endPoint y: 390, distance: 120.2
click at [300, 390] on div "A typical call flow in VoIP & role of SIP and SIP trunk" at bounding box center [716, 466] width 1247 height 158
click at [300, 390] on div at bounding box center [216, 466] width 219 height 158
drag, startPoint x: 320, startPoint y: 418, endPoint x: 396, endPoint y: 462, distance: 87.7
click at [396, 462] on div "A typical call flow in VoIP & role of SIP and SIP trunk" at bounding box center [716, 466] width 1247 height 158
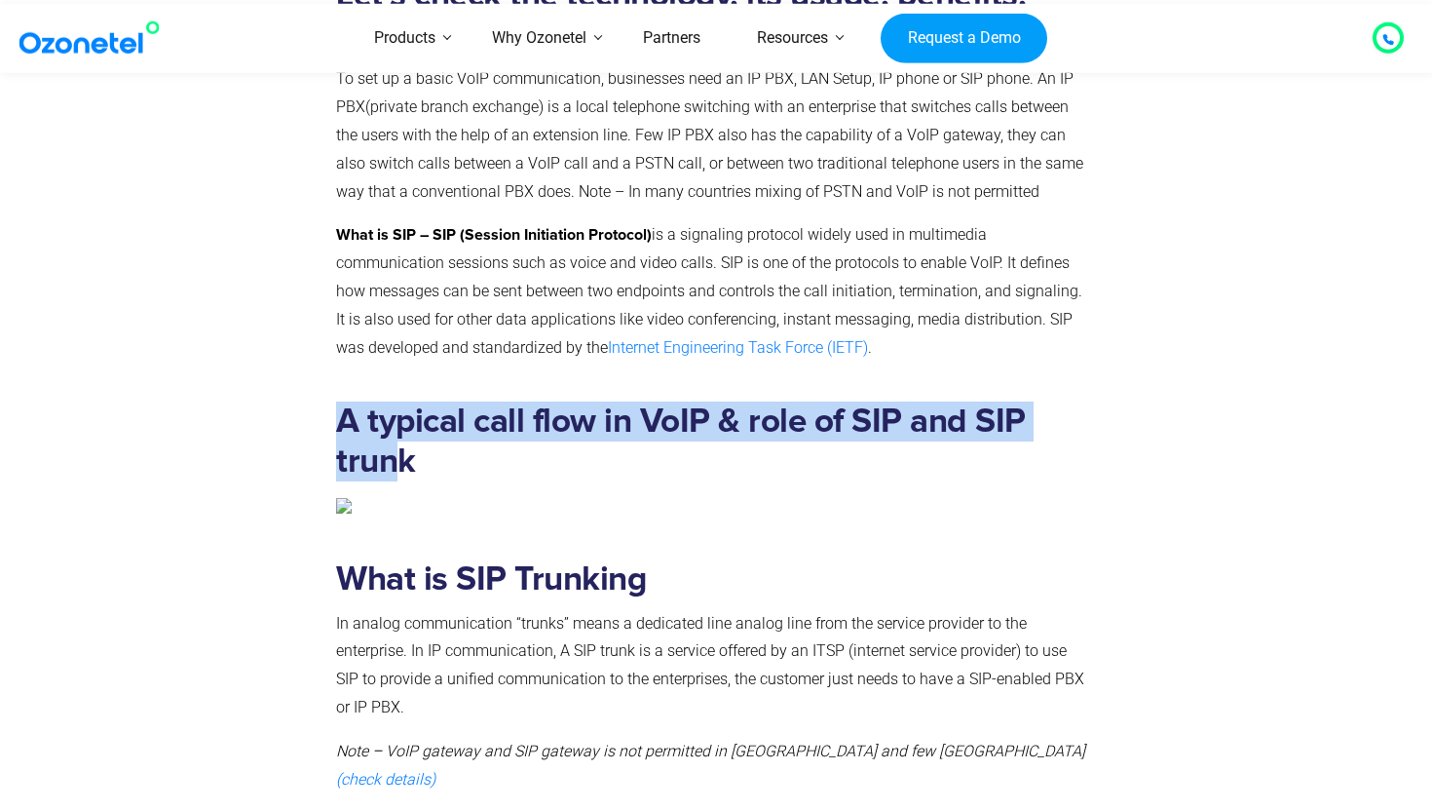
click at [396, 462] on strong "A typical call flow in VoIP & role of SIP and SIP trunk" at bounding box center [681, 441] width 690 height 74
drag, startPoint x: 362, startPoint y: 427, endPoint x: 430, endPoint y: 471, distance: 80.3
click at [429, 471] on h2 "A typical call flow in VoIP & role of SIP and SIP trunk" at bounding box center [712, 441] width 752 height 80
click at [430, 471] on h2 "A typical call flow in VoIP & role of SIP and SIP trunk" at bounding box center [712, 441] width 752 height 80
drag, startPoint x: 430, startPoint y: 471, endPoint x: 359, endPoint y: 415, distance: 89.5
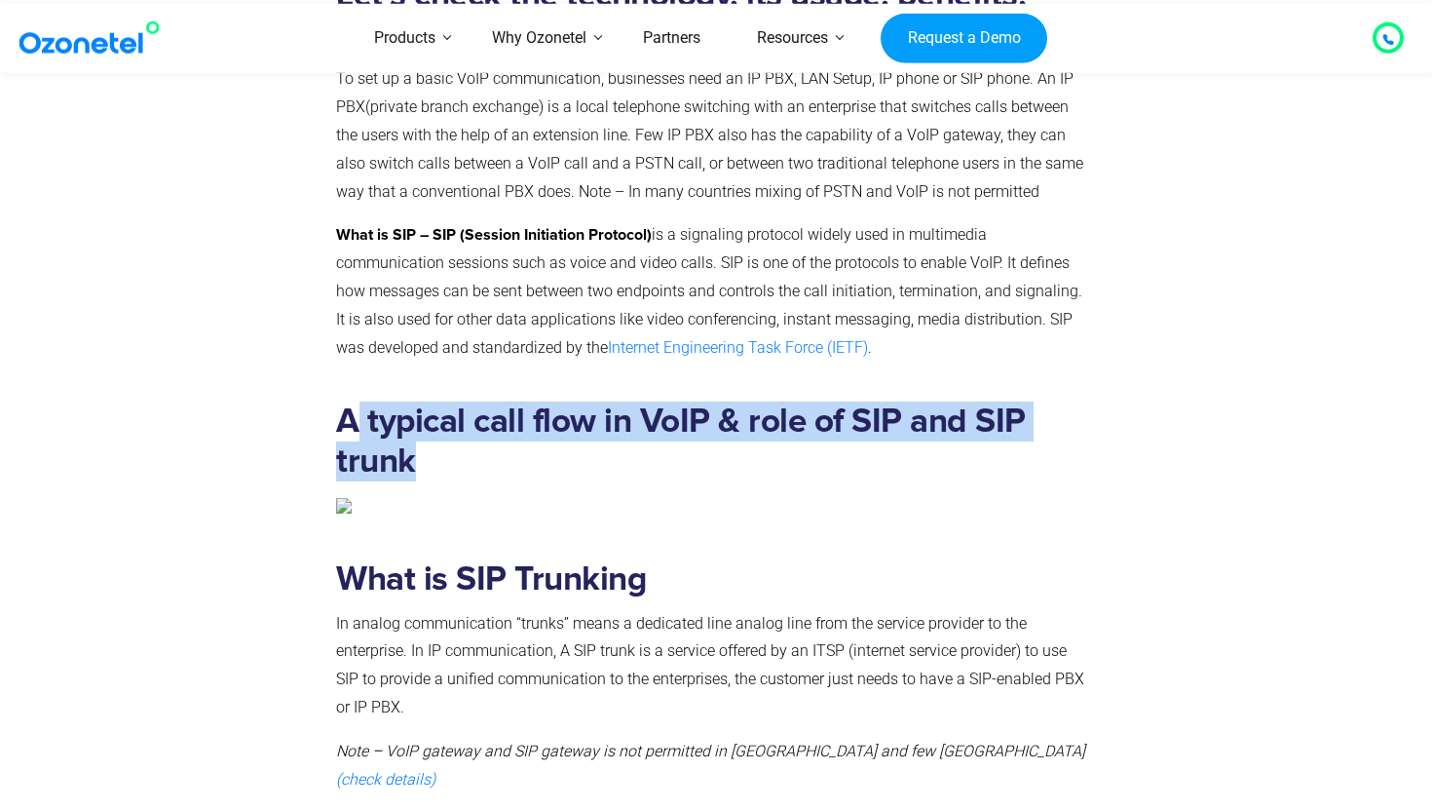
click at [359, 415] on h2 "A typical call flow in VoIP & role of SIP and SIP trunk" at bounding box center [712, 441] width 752 height 80
click at [925, 487] on div "A typical call flow in VoIP & role of SIP and SIP trunk" at bounding box center [712, 460] width 752 height 118
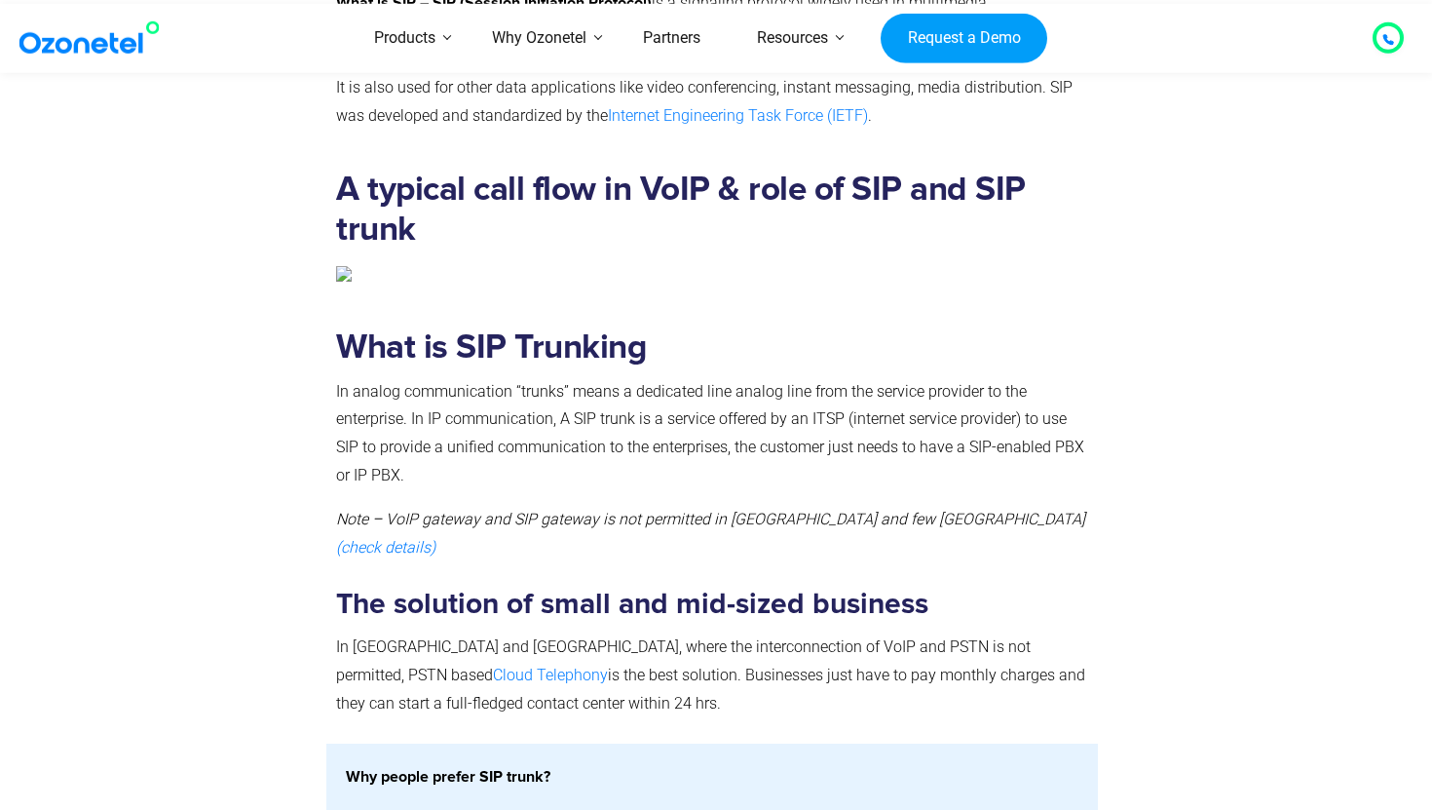
scroll to position [1151, 0]
drag, startPoint x: 325, startPoint y: 387, endPoint x: 469, endPoint y: 480, distance: 171.0
click at [469, 480] on div "What is SIP Trunking In analog communication “trunks” means a dedicated line an…" at bounding box center [712, 527] width 772 height 430
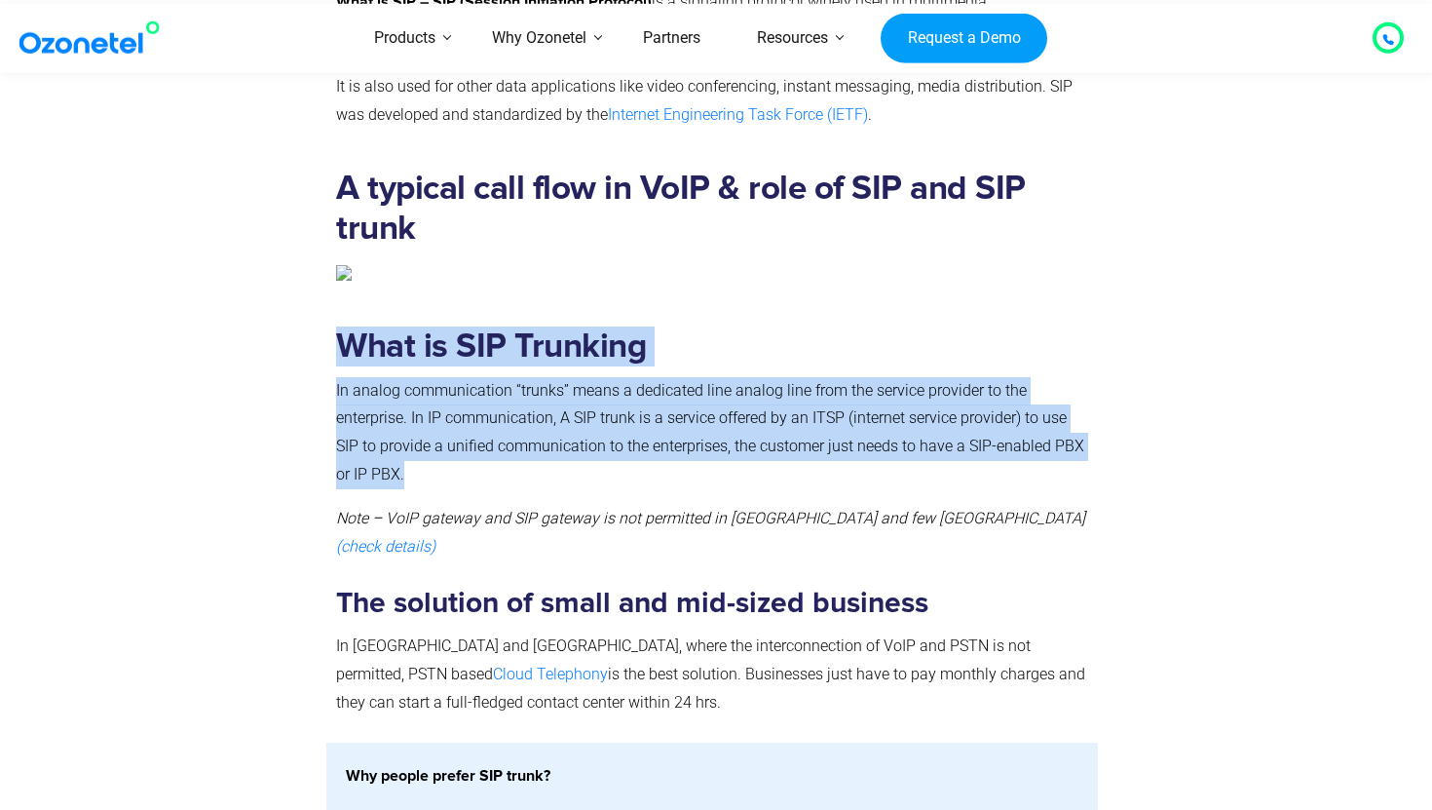
drag, startPoint x: 469, startPoint y: 480, endPoint x: 319, endPoint y: 385, distance: 177.8
click at [319, 385] on div "What is SIP Trunking In analog communication “trunks” means a dedicated line an…" at bounding box center [716, 527] width 1247 height 430
click at [319, 385] on div at bounding box center [216, 527] width 219 height 430
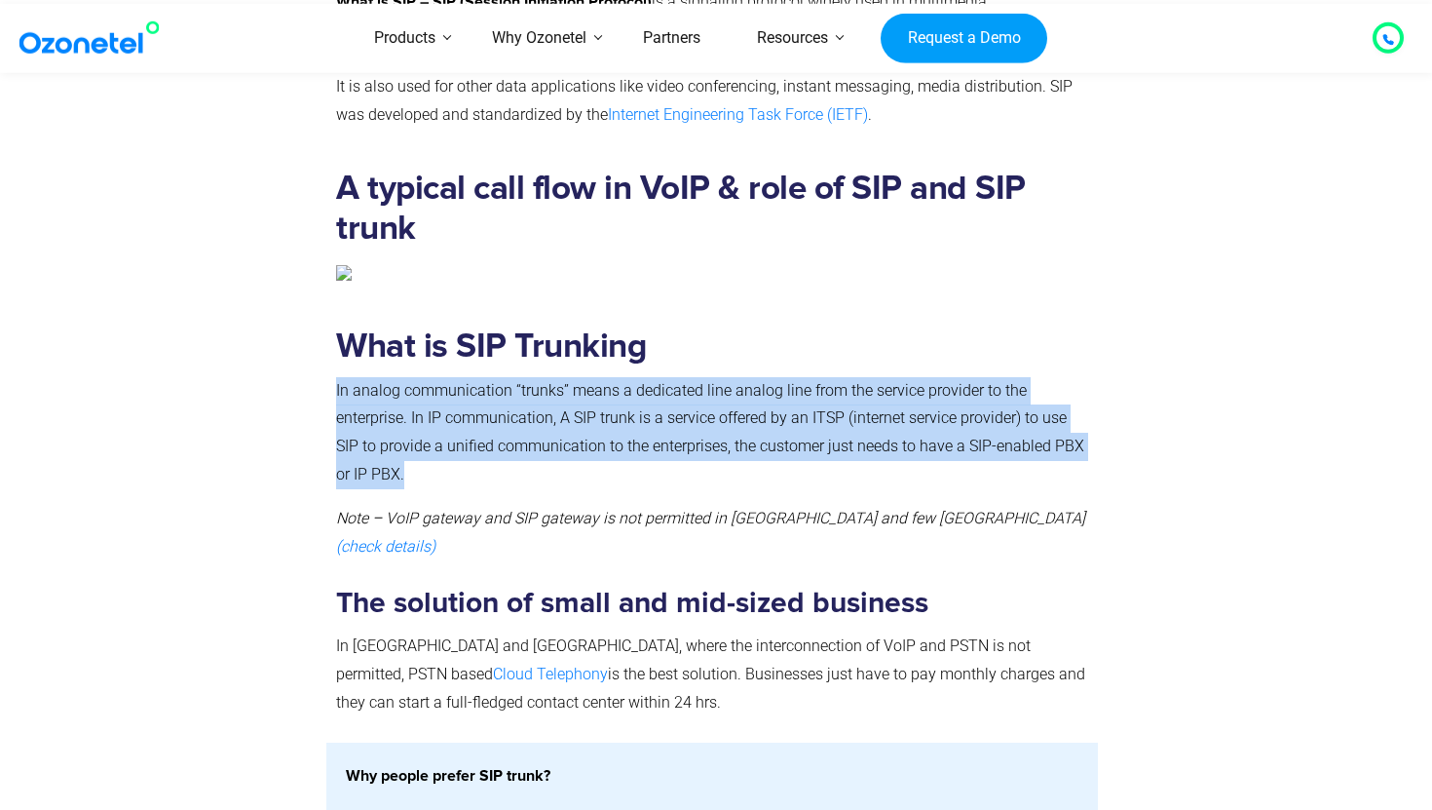
drag, startPoint x: 333, startPoint y: 385, endPoint x: 431, endPoint y: 474, distance: 132.4
click at [431, 474] on div "What is SIP Trunking In analog communication “trunks” means a dedicated line an…" at bounding box center [712, 527] width 772 height 430
click at [431, 474] on p "In analog communication “trunks” means a dedicated line analog line from the se…" at bounding box center [712, 433] width 752 height 112
drag, startPoint x: 431, startPoint y: 474, endPoint x: 330, endPoint y: 392, distance: 130.1
click at [330, 392] on div "What is SIP Trunking In analog communication “trunks” means a dedicated line an…" at bounding box center [712, 527] width 772 height 430
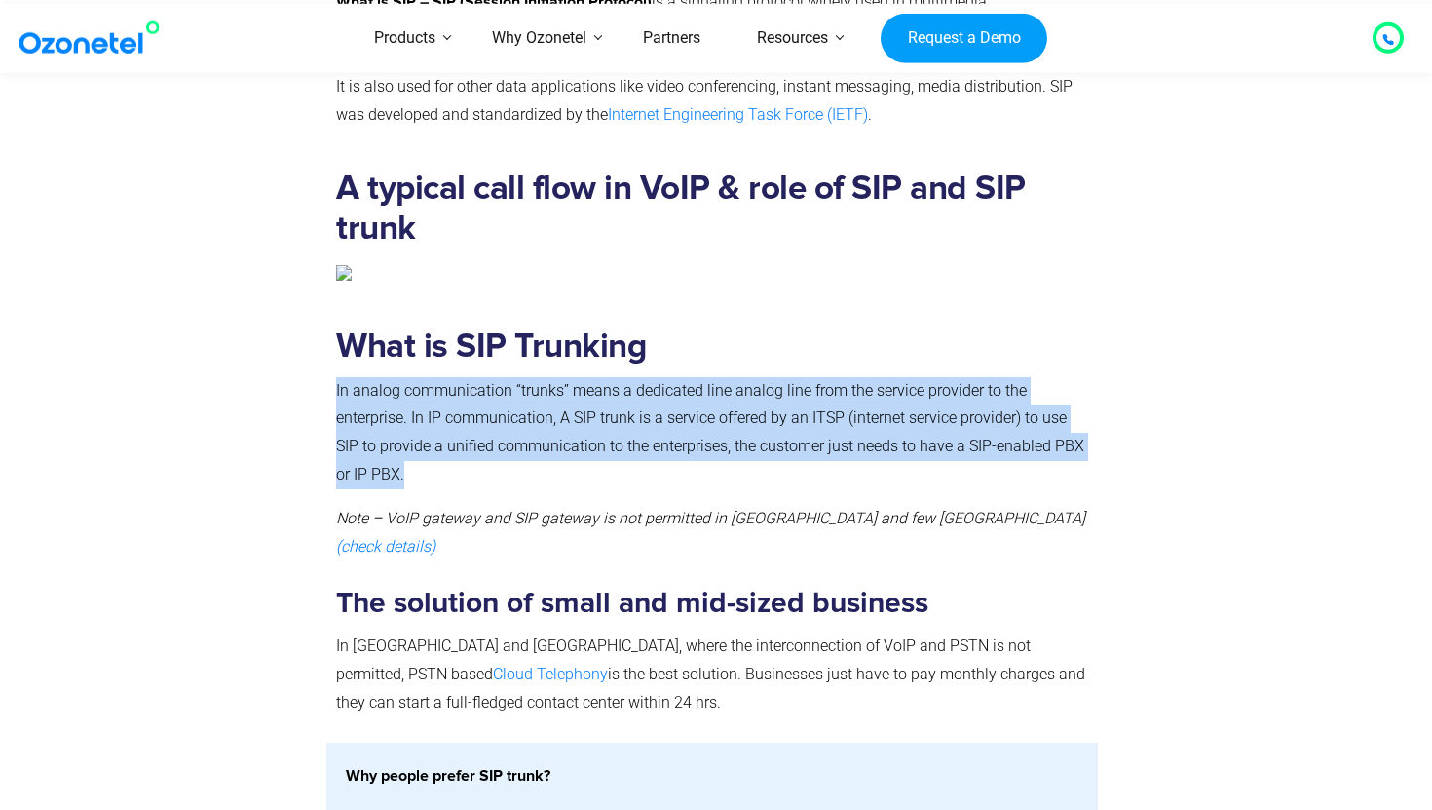
click at [330, 392] on div "What is SIP Trunking In analog communication “trunks” means a dedicated line an…" at bounding box center [712, 527] width 772 height 430
drag, startPoint x: 331, startPoint y: 390, endPoint x: 435, endPoint y: 473, distance: 132.4
click at [435, 473] on div "What is SIP Trunking In analog communication “trunks” means a dedicated line an…" at bounding box center [712, 527] width 772 height 430
click at [435, 473] on p "In analog communication “trunks” means a dedicated line analog line from the se…" at bounding box center [712, 433] width 752 height 112
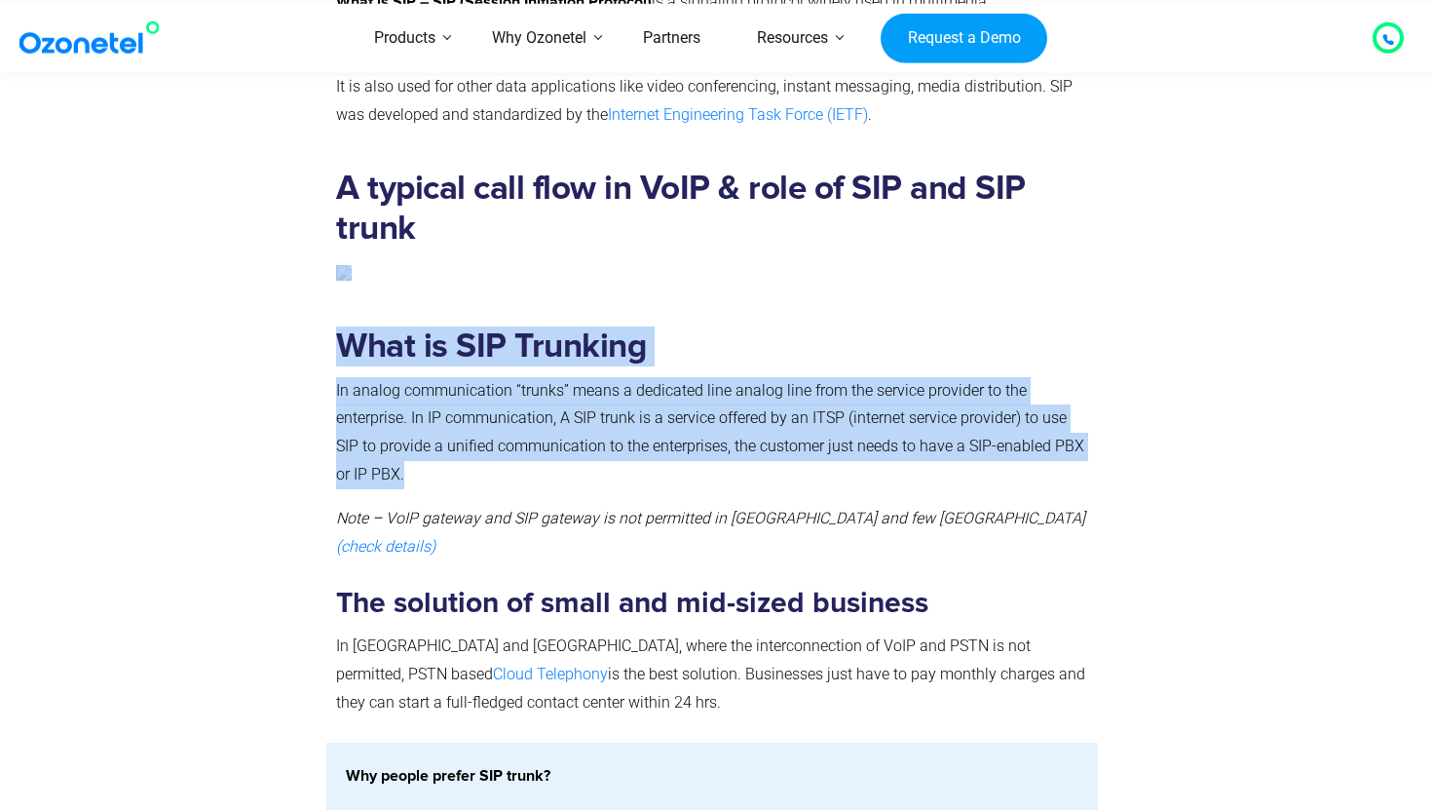
drag, startPoint x: 435, startPoint y: 473, endPoint x: 324, endPoint y: 384, distance: 141.3
click at [324, 384] on div "What is SIP Trunking In analog communication “trunks” means a dedicated line an…" at bounding box center [716, 527] width 1247 height 430
click at [324, 384] on div at bounding box center [216, 527] width 219 height 430
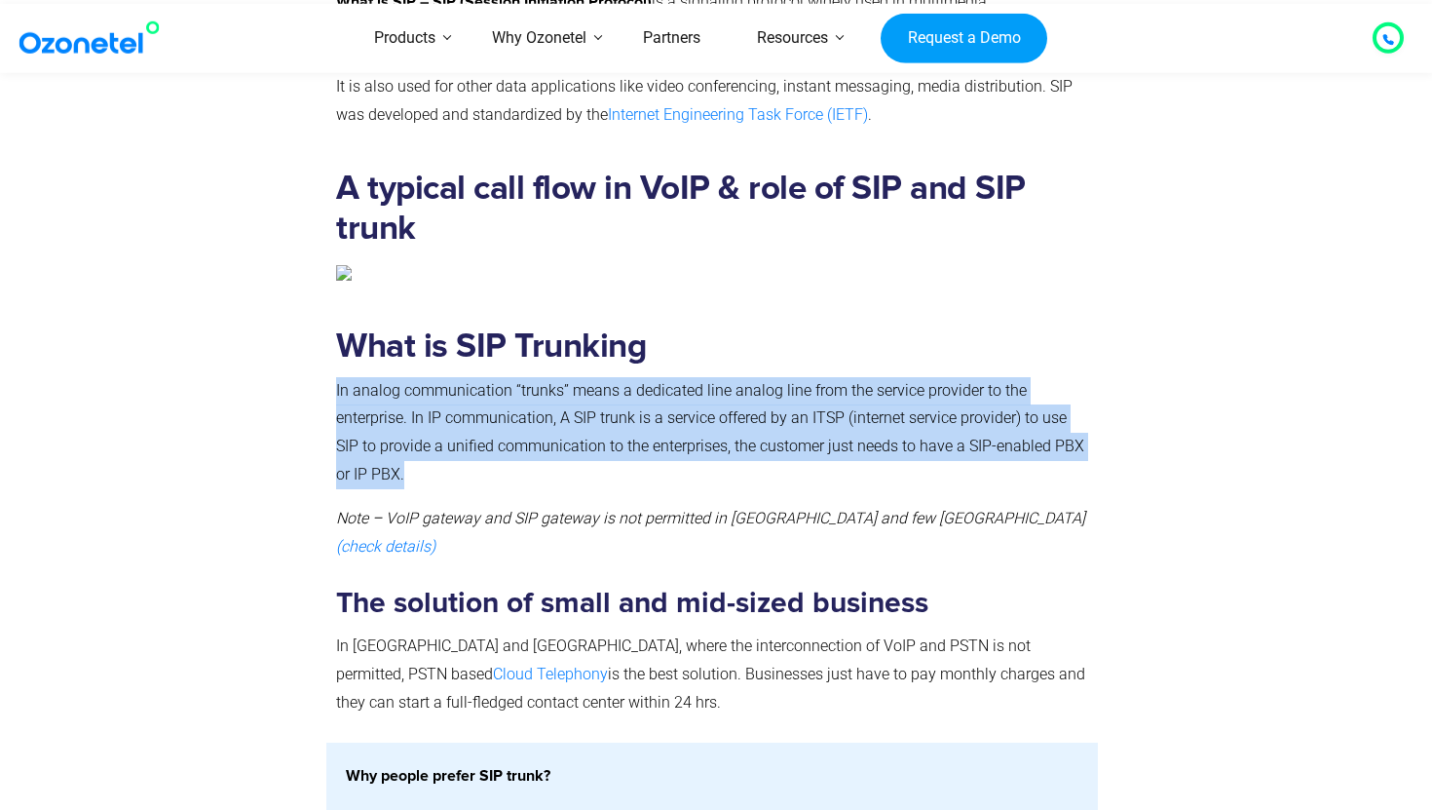
drag, startPoint x: 332, startPoint y: 384, endPoint x: 430, endPoint y: 479, distance: 136.4
click at [431, 480] on div "What is SIP Trunking In analog communication “trunks” means a dedicated line an…" at bounding box center [712, 527] width 772 height 430
click at [430, 479] on p "In analog communication “trunks” means a dedicated line analog line from the se…" at bounding box center [712, 433] width 752 height 112
drag, startPoint x: 430, startPoint y: 479, endPoint x: 330, endPoint y: 396, distance: 130.0
click at [330, 396] on div "What is SIP Trunking In analog communication “trunks” means a dedicated line an…" at bounding box center [712, 527] width 772 height 430
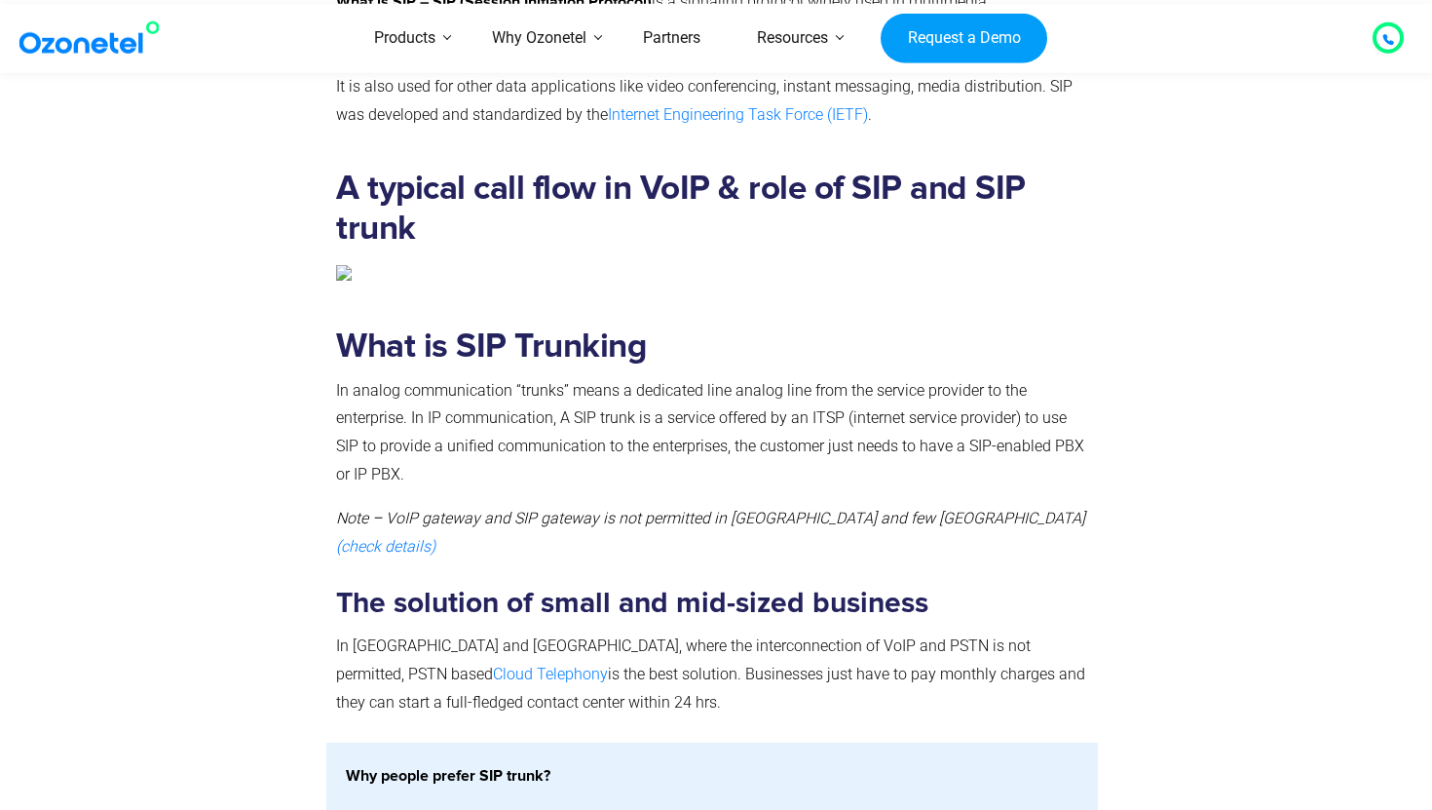
click at [330, 514] on div "What is SIP Trunking In analog communication “trunks” means a dedicated line an…" at bounding box center [712, 527] width 772 height 430
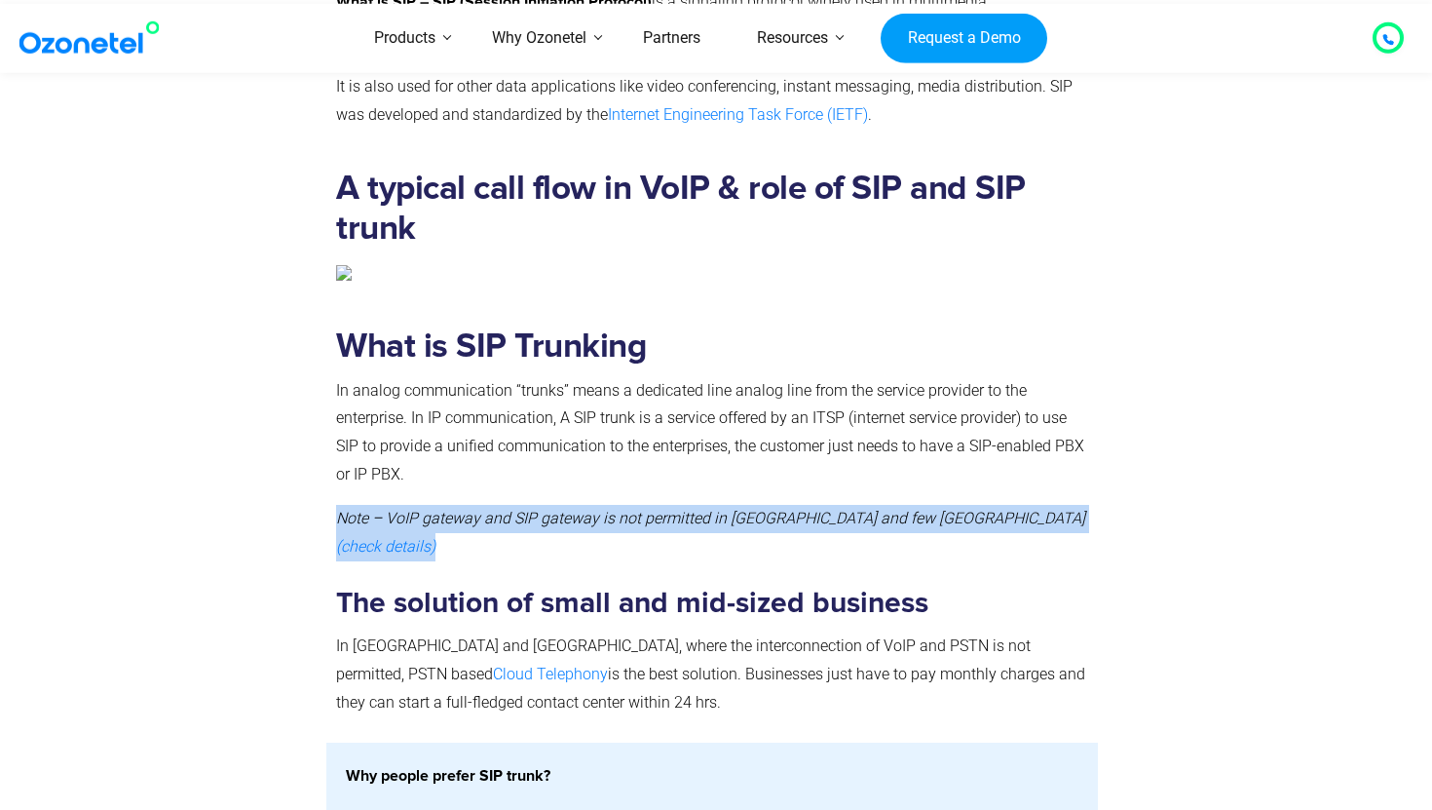
drag
click at [1080, 511] on div "What is SIP Trunking In analog communication “trunks” means a dedicated line an…" at bounding box center [712, 527] width 772 height 430
click at [1081, 511] on p "Note – VoIP gateway and SIP gateway is not permitted in [GEOGRAPHIC_DATA] and f…" at bounding box center [712, 533] width 752 height 57
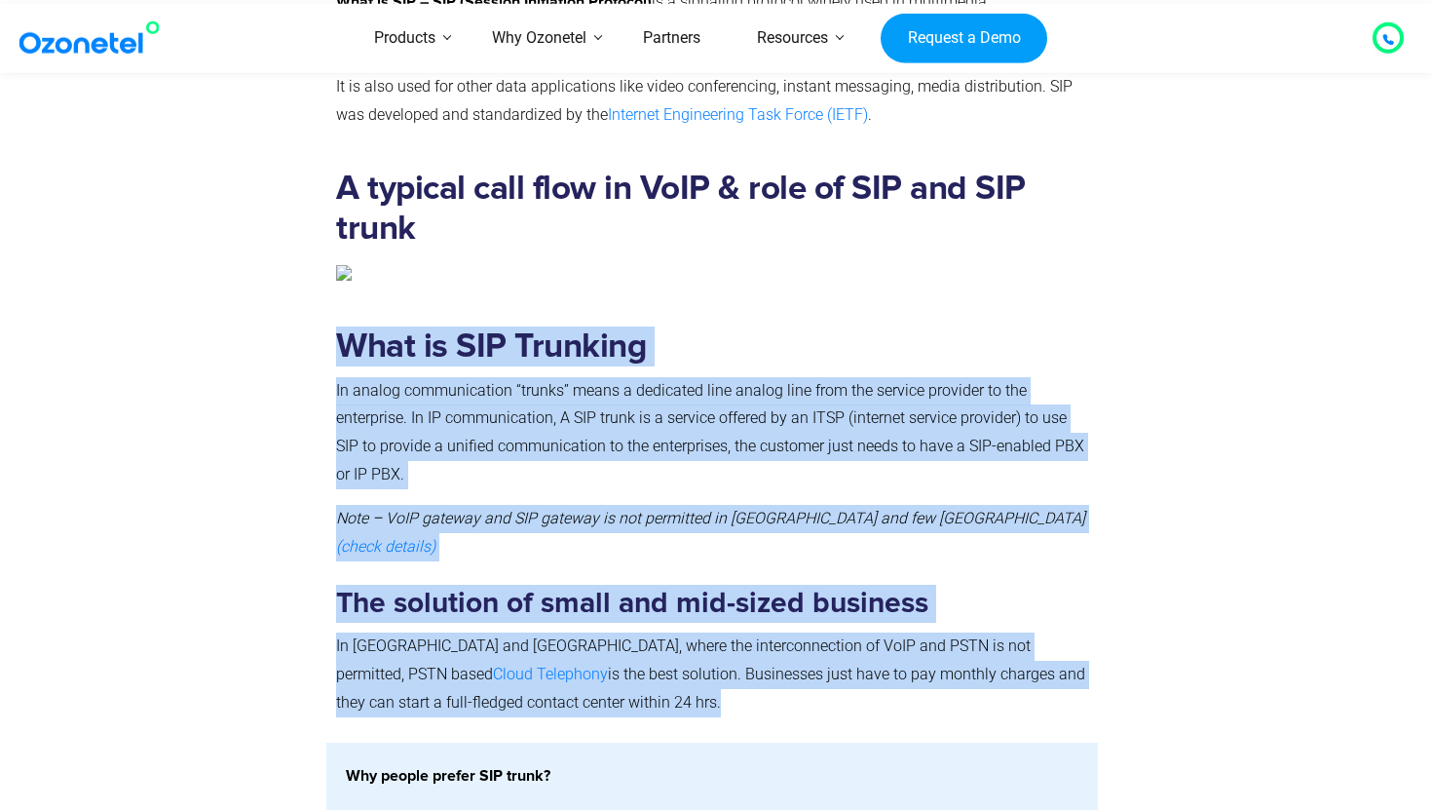
click at [323, 519] on div "What is SIP Trunking In analog communication “trunks” means a dedicated line an…" at bounding box center [716, 527] width 1247 height 430
click at [324, 519] on div at bounding box center [216, 527] width 219 height 430
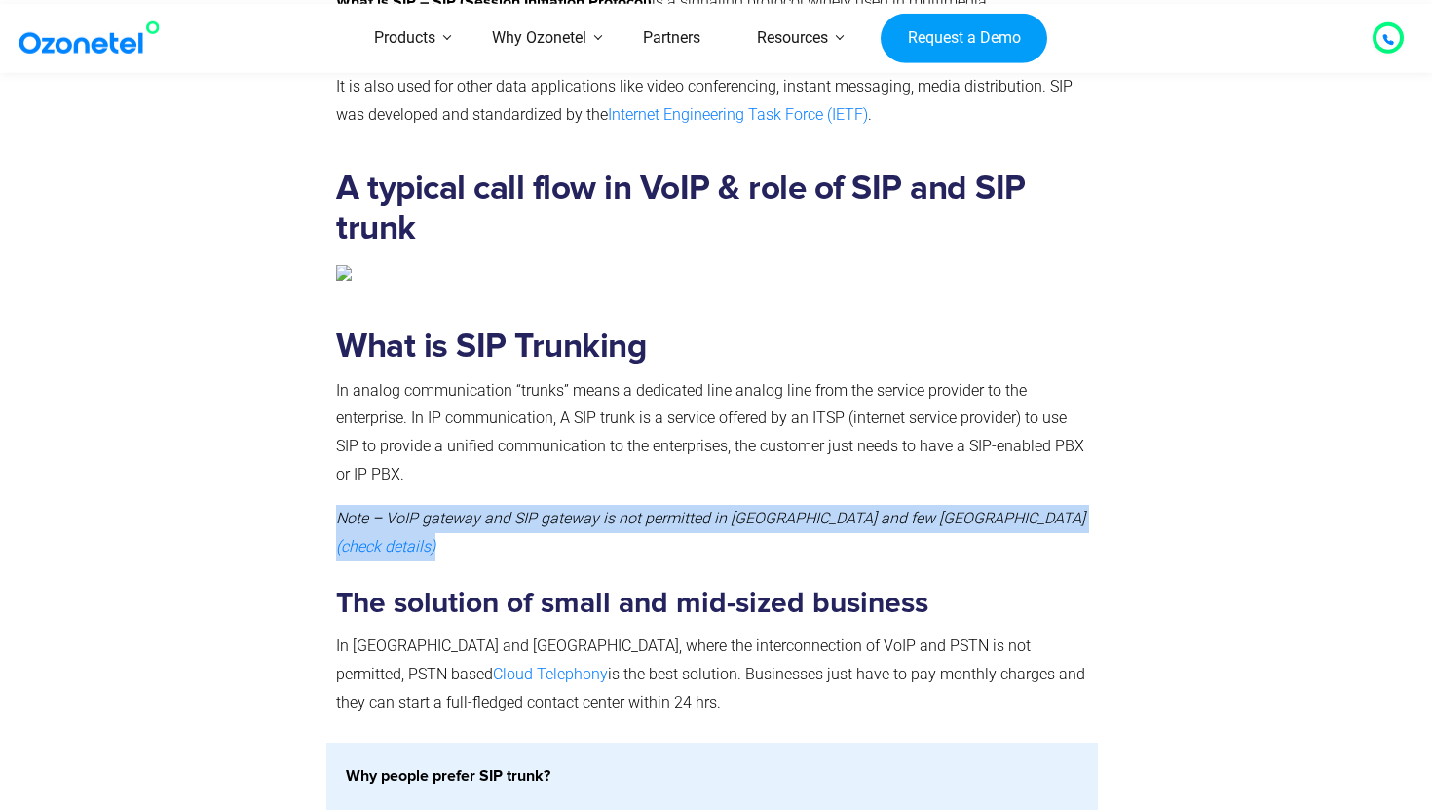
click at [1076, 513] on div "What is SIP Trunking In analog communication “trunks” means a dedicated line an…" at bounding box center [712, 527] width 772 height 430
click at [1077, 513] on p "Note – VoIP gateway and SIP gateway is not permitted in [GEOGRAPHIC_DATA] and f…" at bounding box center [712, 533] width 752 height 57
click at [336, 513] on p "Note – VoIP gateway and SIP gateway is not permitted in [GEOGRAPHIC_DATA] and f…" at bounding box center [712, 533] width 752 height 57
click at [336, 513] on em "Note – VoIP gateway and SIP gateway is not permitted in [GEOGRAPHIC_DATA] and f…" at bounding box center [710, 532] width 749 height 47
click at [1090, 520] on div "What is SIP Trunking In analog communication “trunks” means a dedicated line an…" at bounding box center [712, 527] width 772 height 430
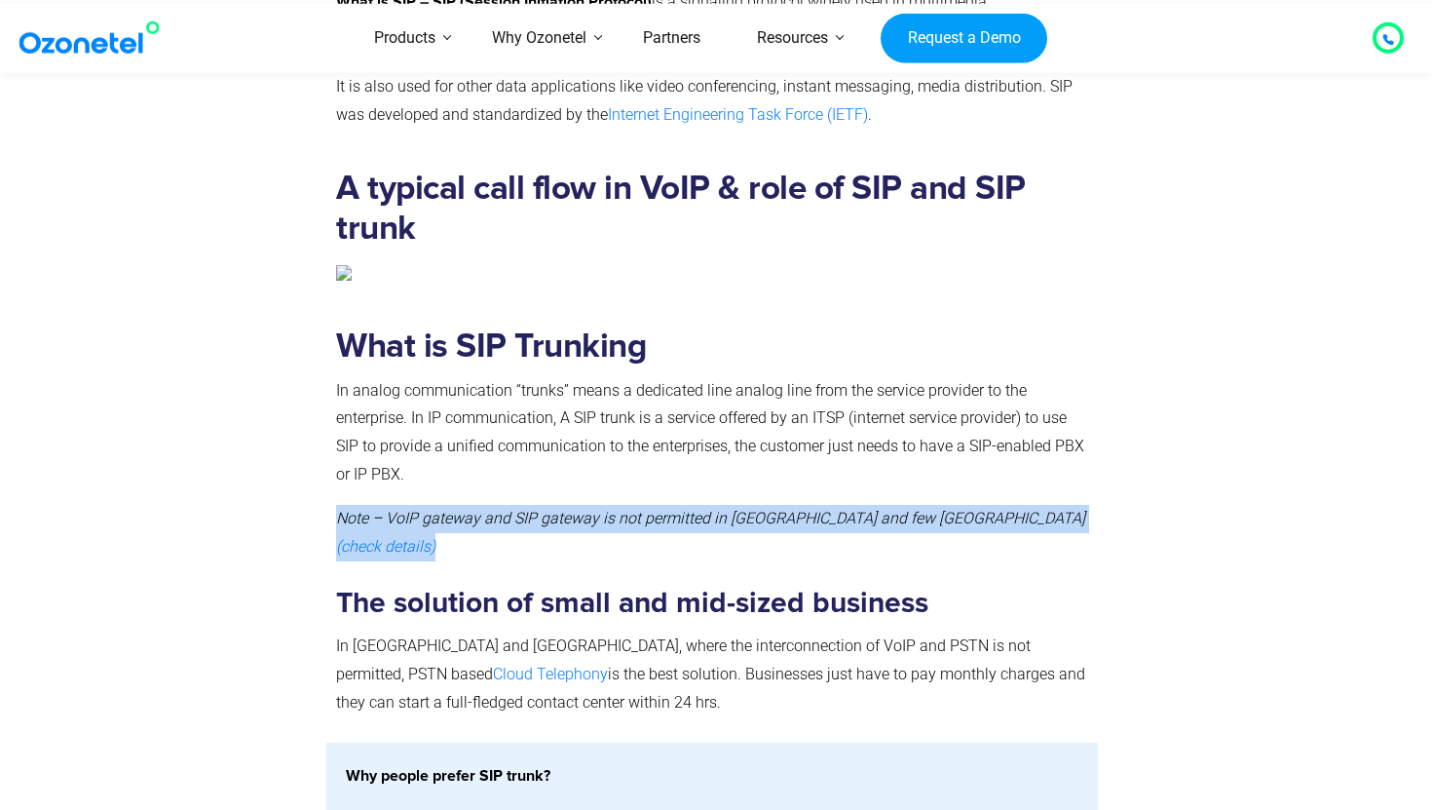
click at [1090, 520] on div "What is SIP Trunking In analog communication “trunks” means a dedicated line an…" at bounding box center [712, 527] width 772 height 430
click at [334, 523] on div "What is SIP Trunking In analog communication “trunks” means a dedicated line an…" at bounding box center [712, 527] width 772 height 430
click at [1093, 522] on div "What is SIP Trunking In analog communication “trunks” means a dedicated line an…" at bounding box center [712, 527] width 772 height 430
click at [1092, 522] on div "What is SIP Trunking In analog communication “trunks” means a dedicated line an…" at bounding box center [712, 527] width 772 height 430
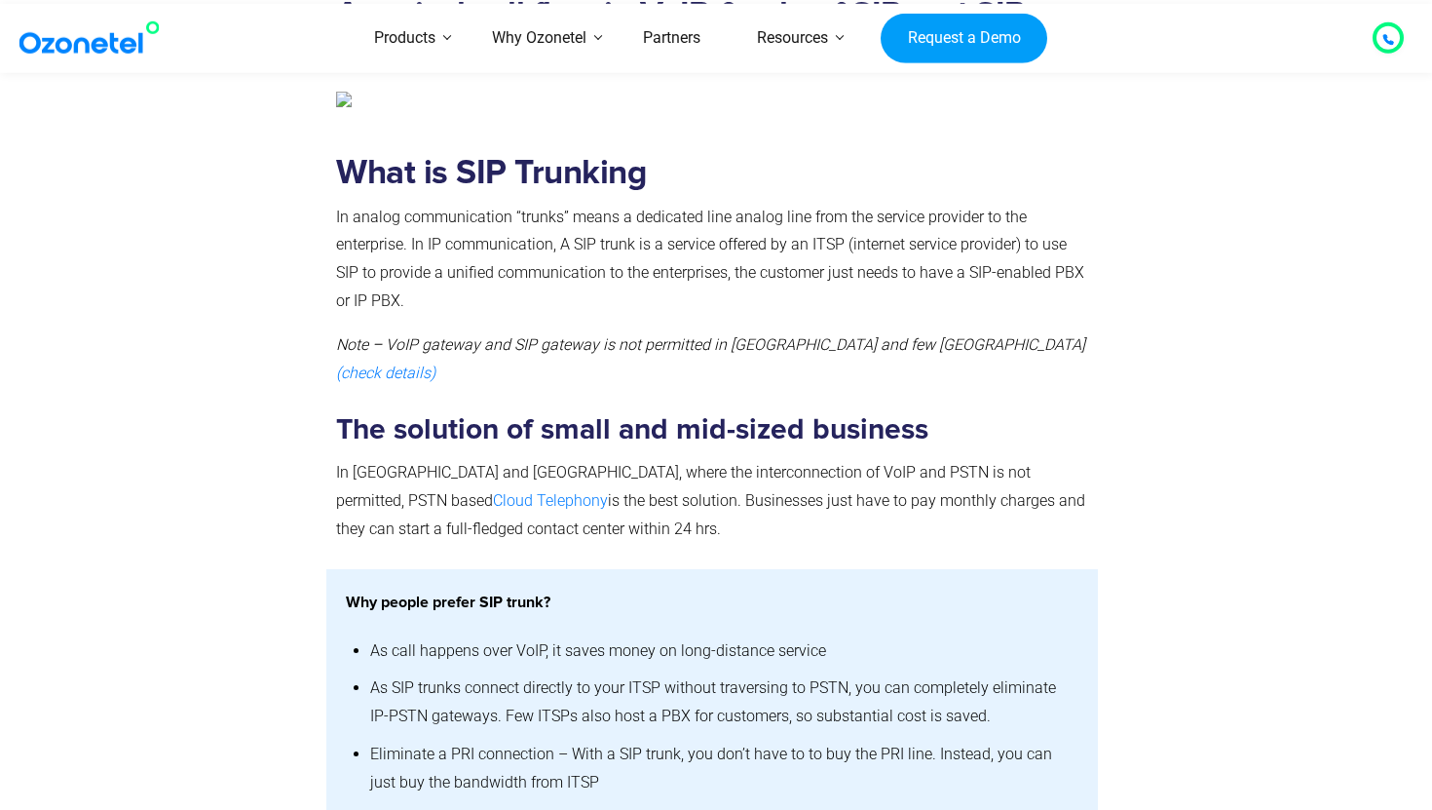
scroll to position [1330, 0]
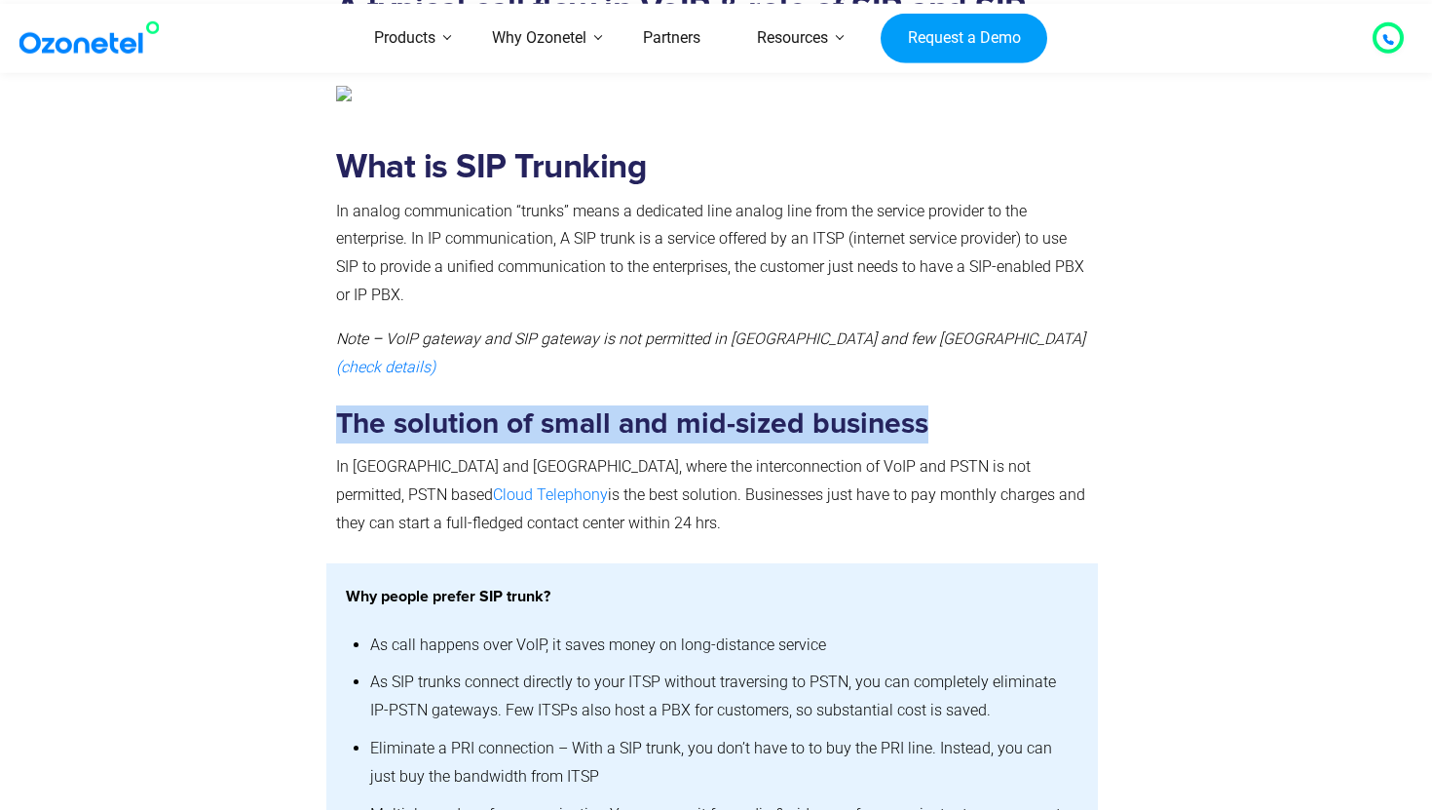
click at [937, 405] on h3 "The solution of small and mid-sized business" at bounding box center [712, 424] width 752 height 38
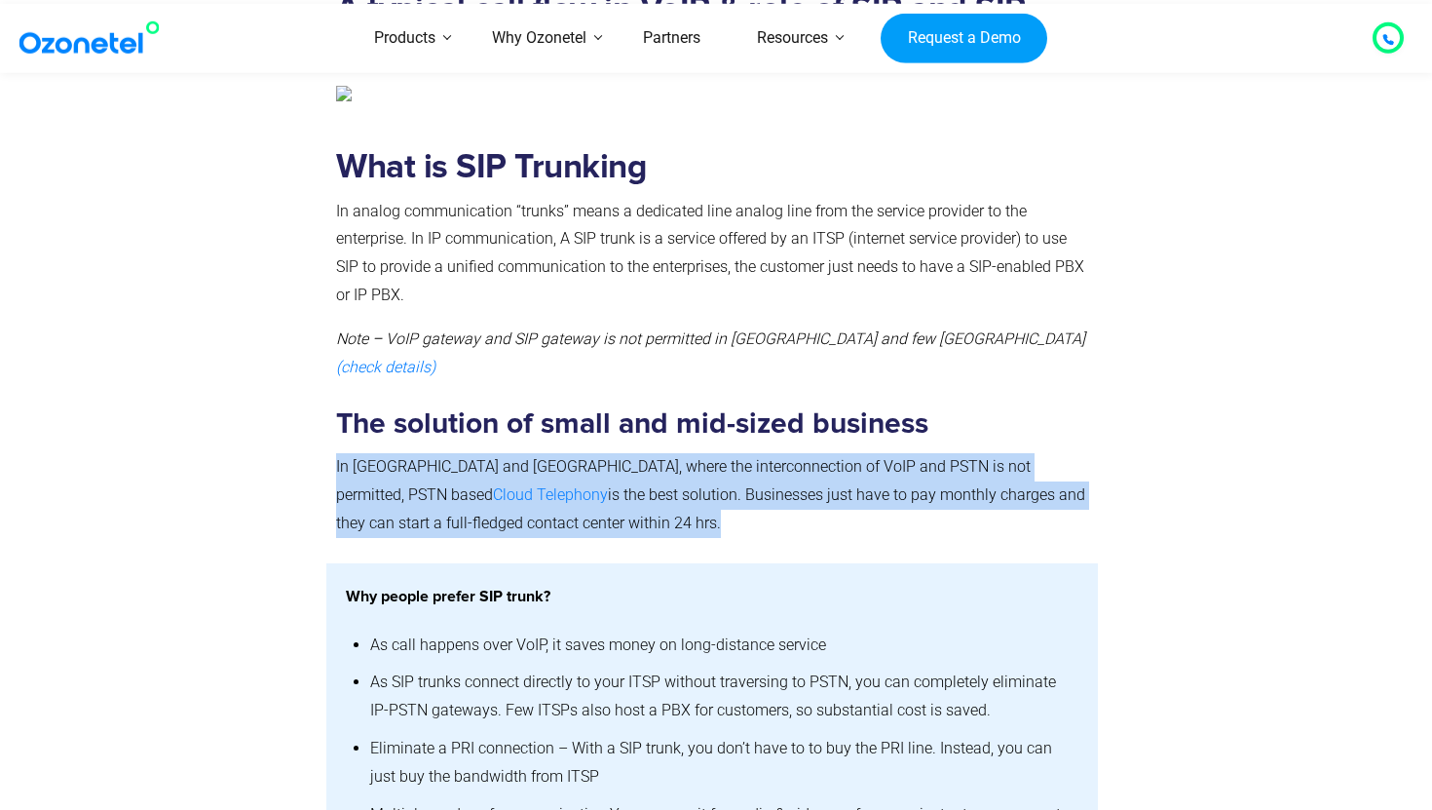
click at [831, 502] on div "What is SIP Trunking In analog communication “trunks” means a dedicated line an…" at bounding box center [712, 347] width 772 height 430
click at [831, 502] on p "In [GEOGRAPHIC_DATA] and [GEOGRAPHIC_DATA], where the interconnection of VoIP a…" at bounding box center [712, 495] width 752 height 84
click at [326, 440] on div "What is SIP Trunking In analog communication “trunks” means a dedicated line an…" at bounding box center [712, 347] width 772 height 430
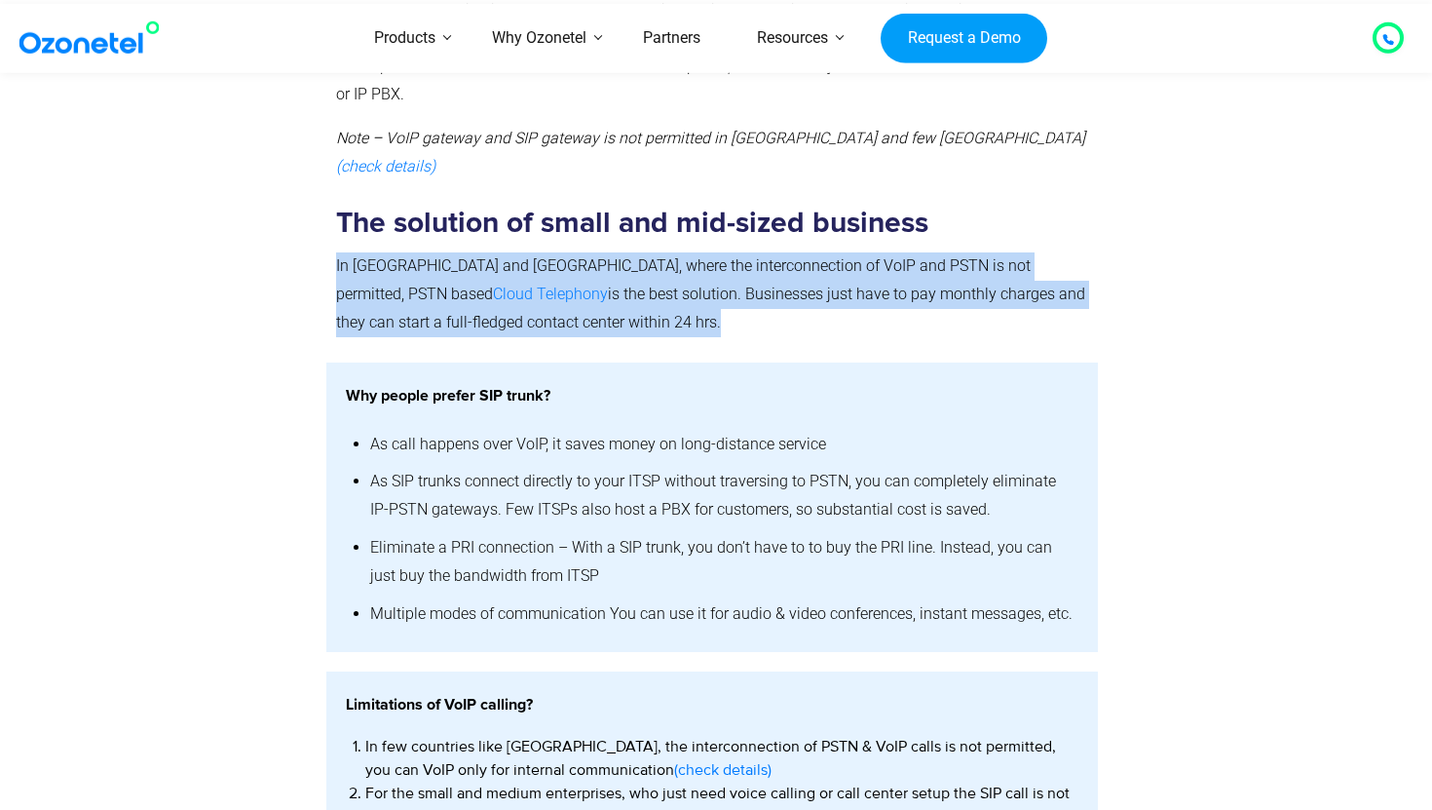
scroll to position [1531, 0]
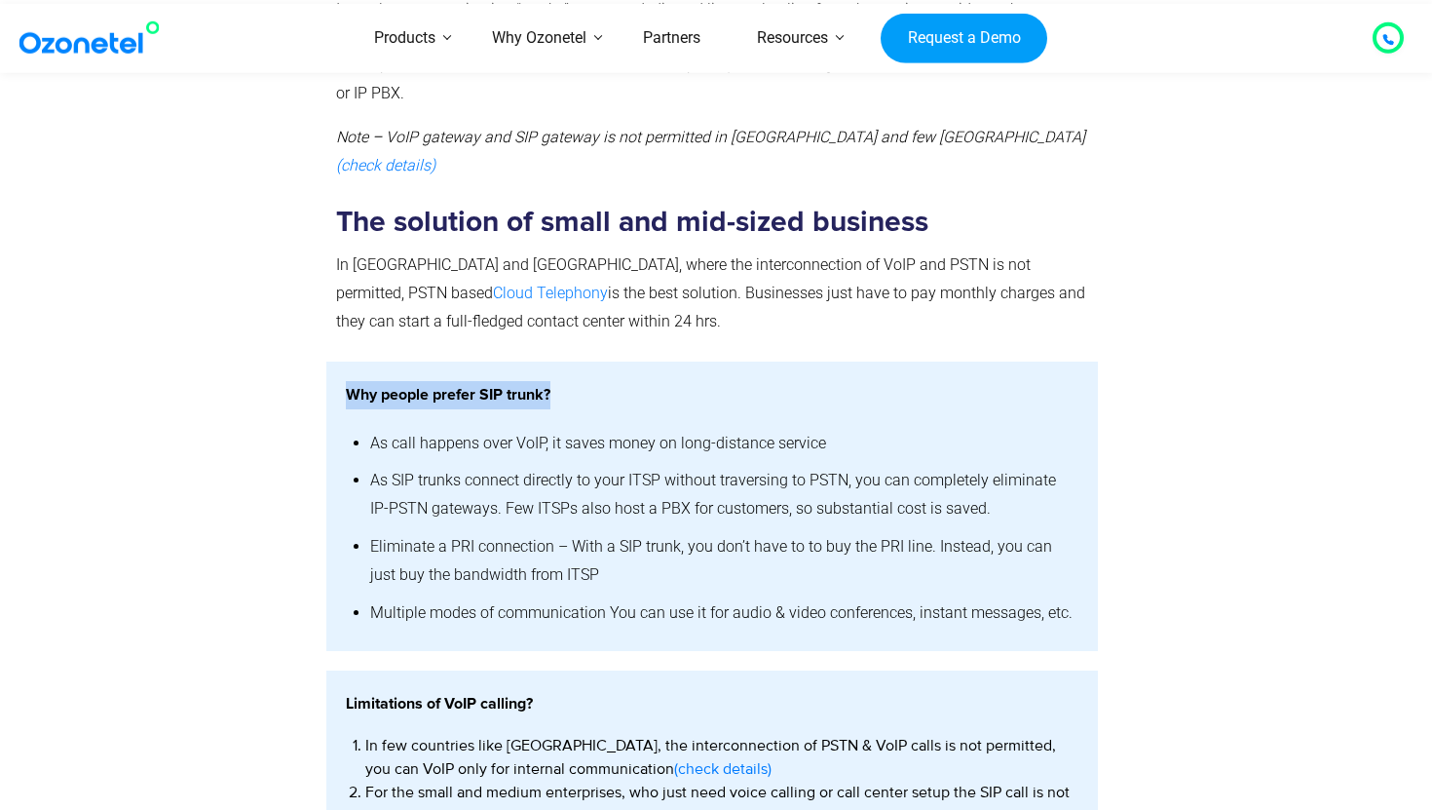
click at [585, 381] on p "Why people prefer SIP trunk?" at bounding box center [712, 395] width 733 height 28
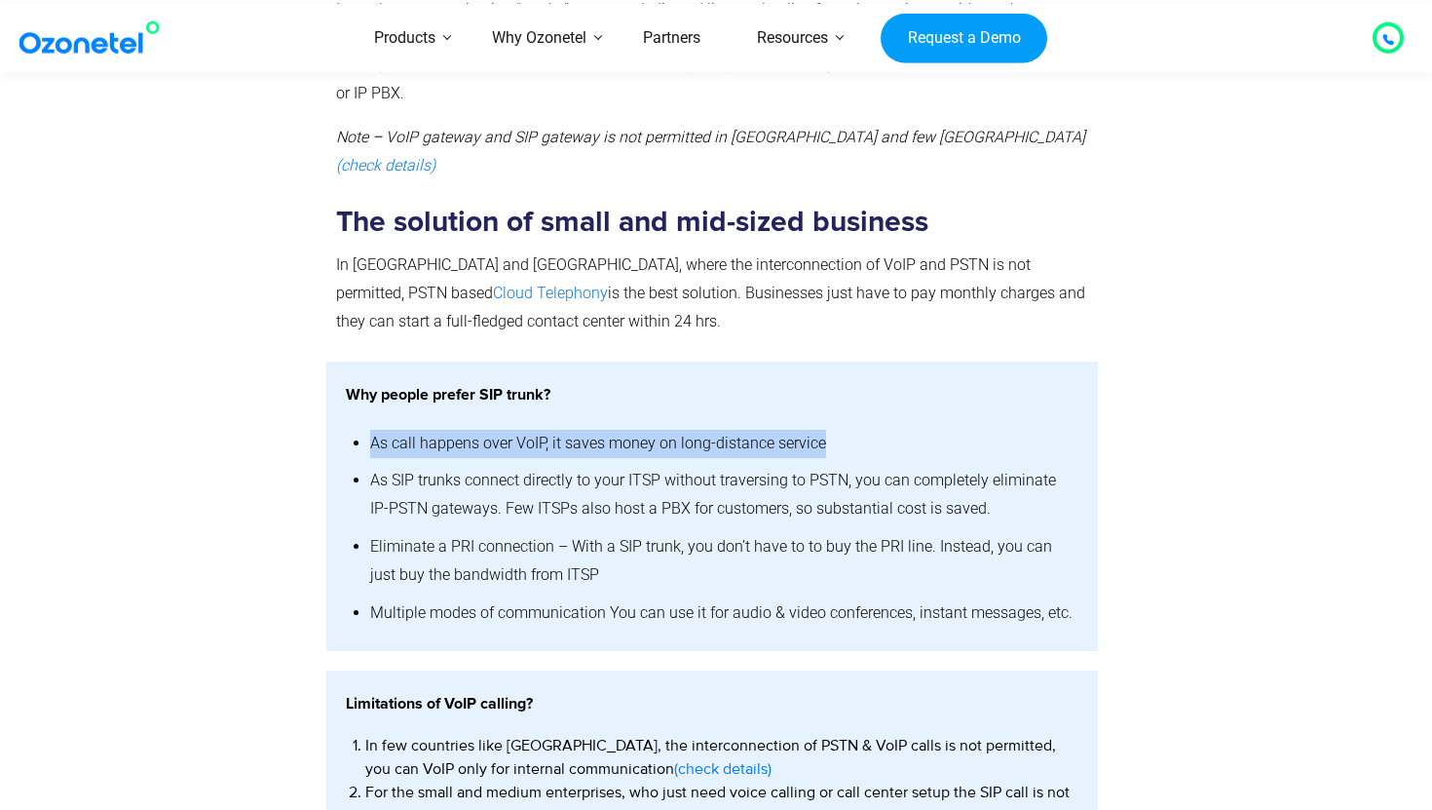
click at [901, 416] on div "Why people prefer SIP trunk? As call happens over VoIP, it saves money on long-…" at bounding box center [712, 506] width 772 height 290
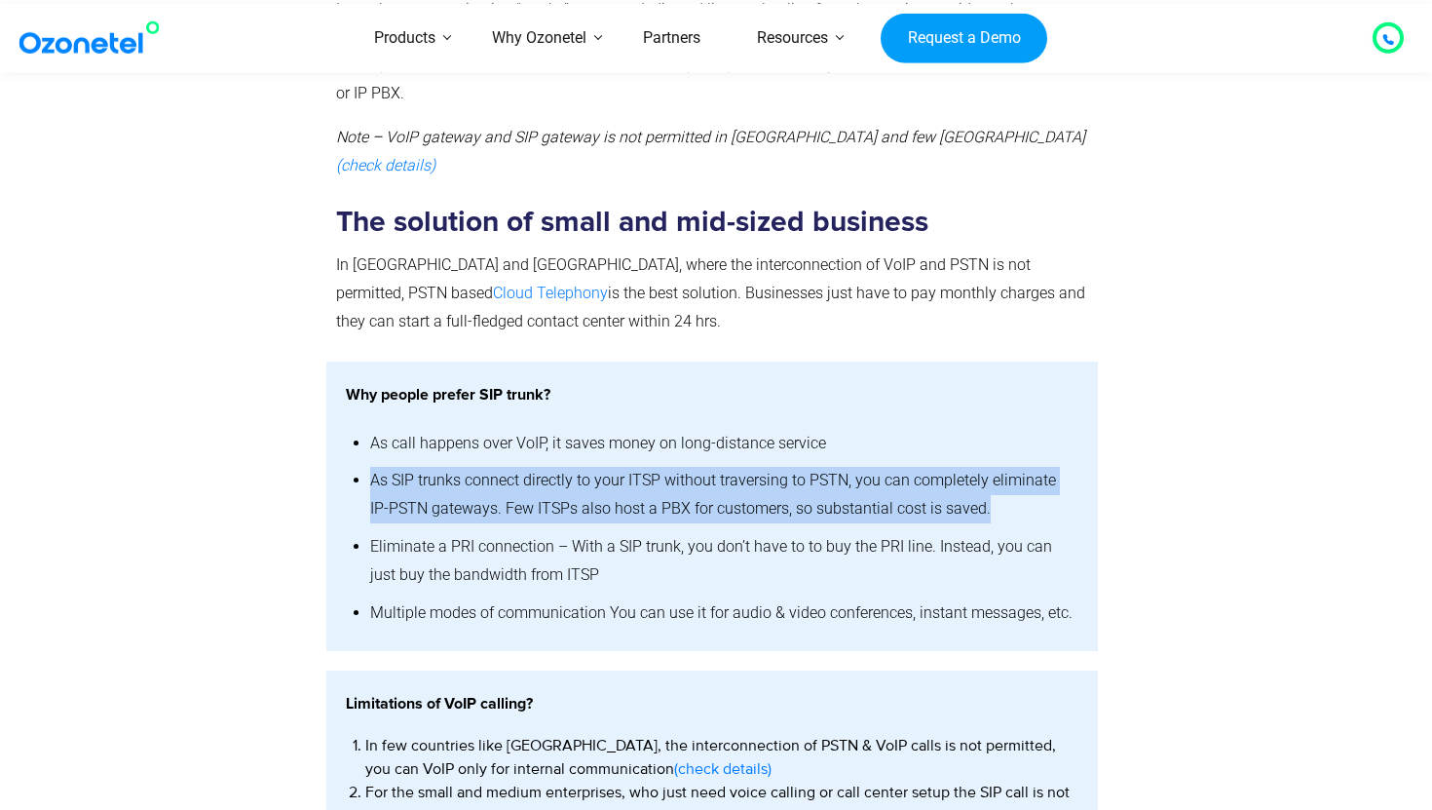
click at [1004, 483] on li "As SIP trunks connect directly to your ITSP without traversing to PSTN, you can…" at bounding box center [724, 495] width 708 height 66
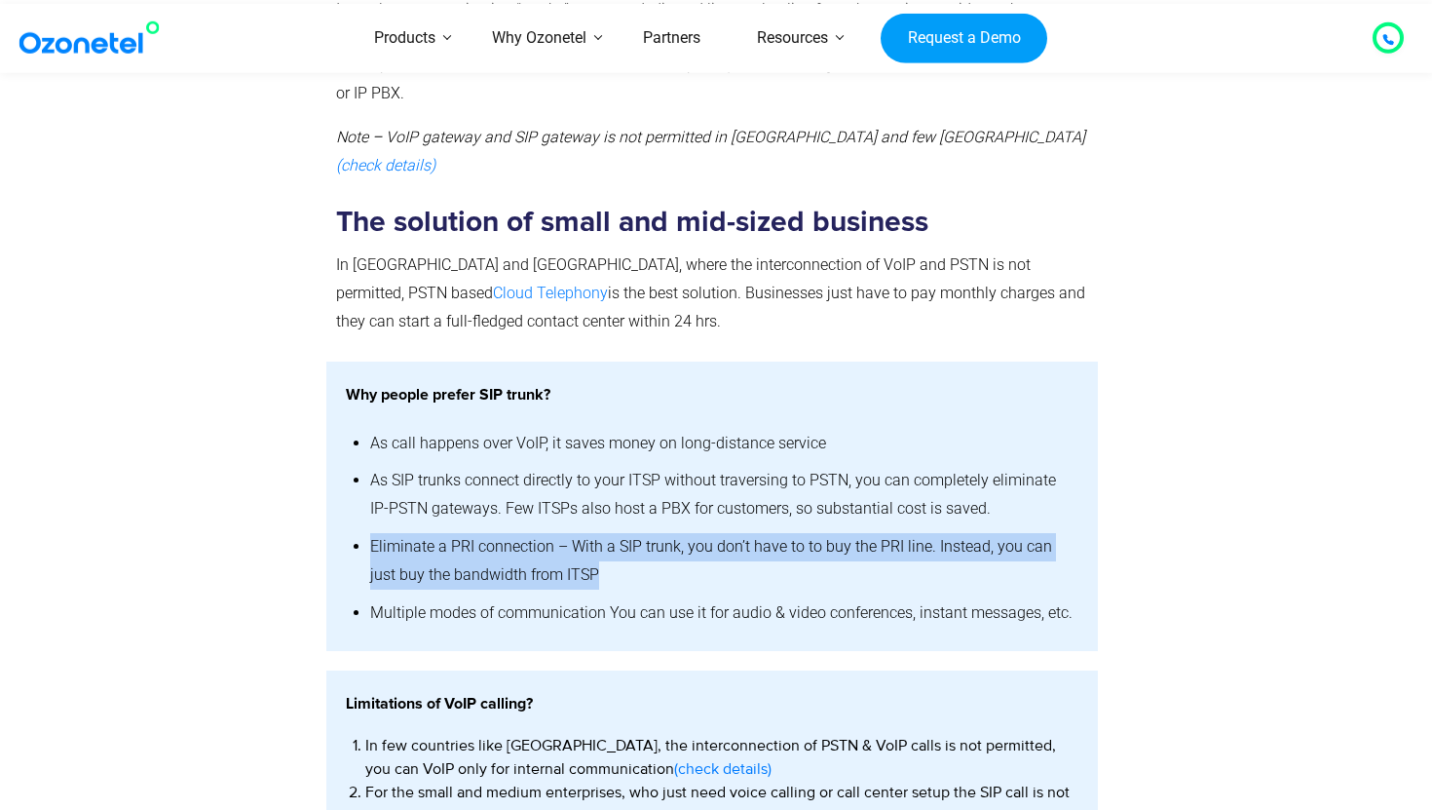
click at [592, 544] on div "Why people prefer SIP trunk? As call happens over VoIP, it saves money on long-…" at bounding box center [712, 506] width 733 height 251
click at [591, 544] on li "Eliminate a PRI connection – With a SIP trunk, you don’t have to to buy the PRI…" at bounding box center [724, 561] width 708 height 66
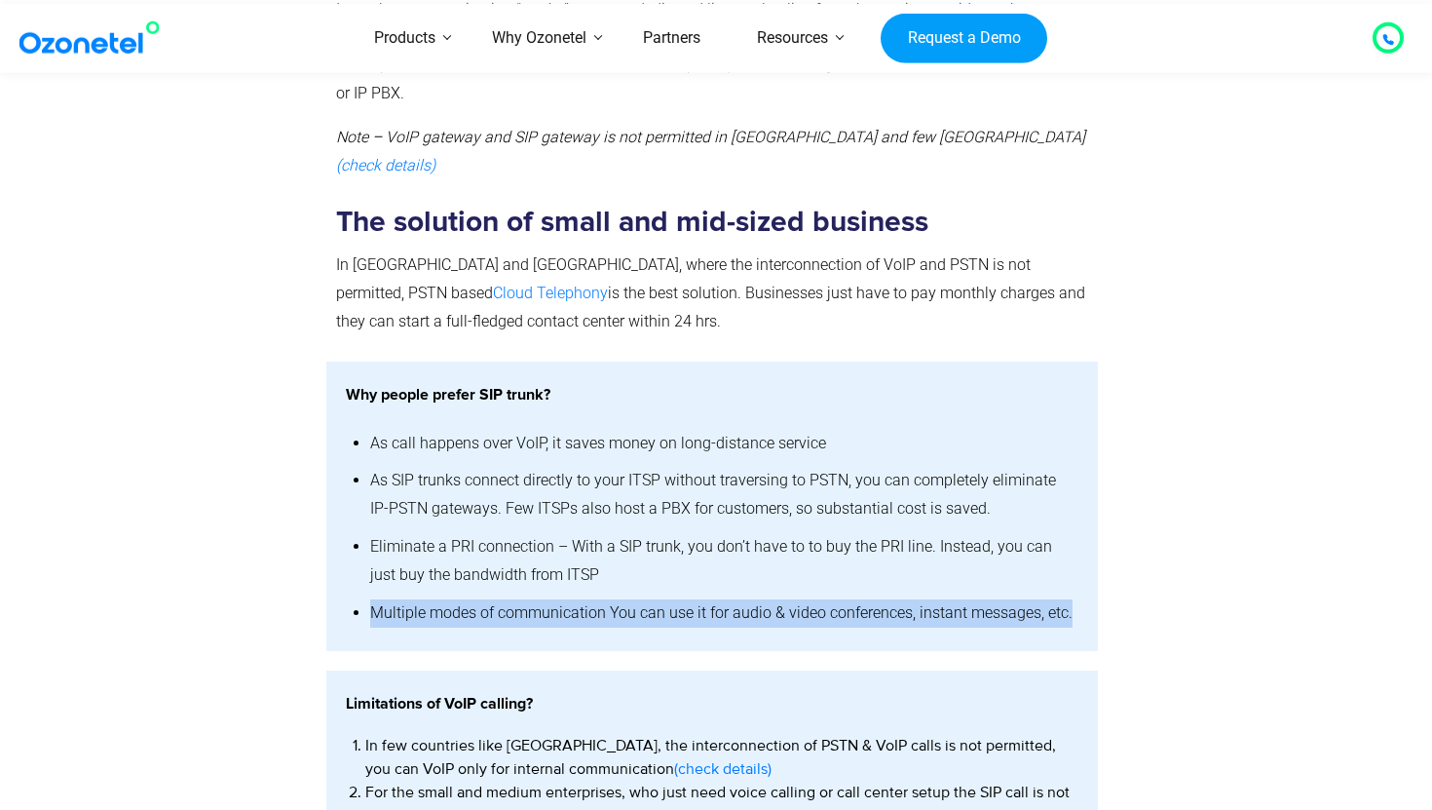
click at [1085, 591] on div "Why people prefer SIP trunk? As call happens over VoIP, it saves money on long-…" at bounding box center [712, 506] width 772 height 290
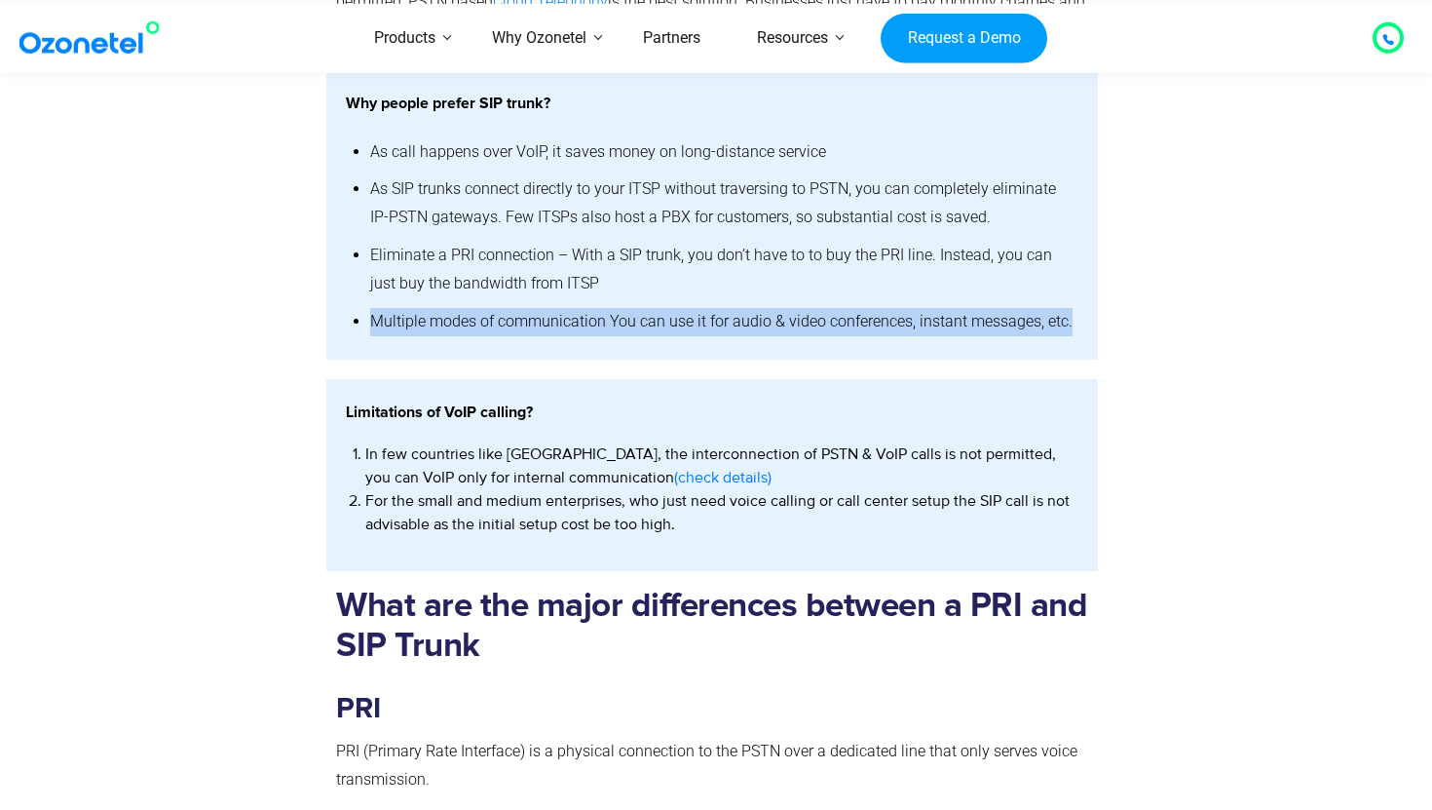
scroll to position [1822, 0]
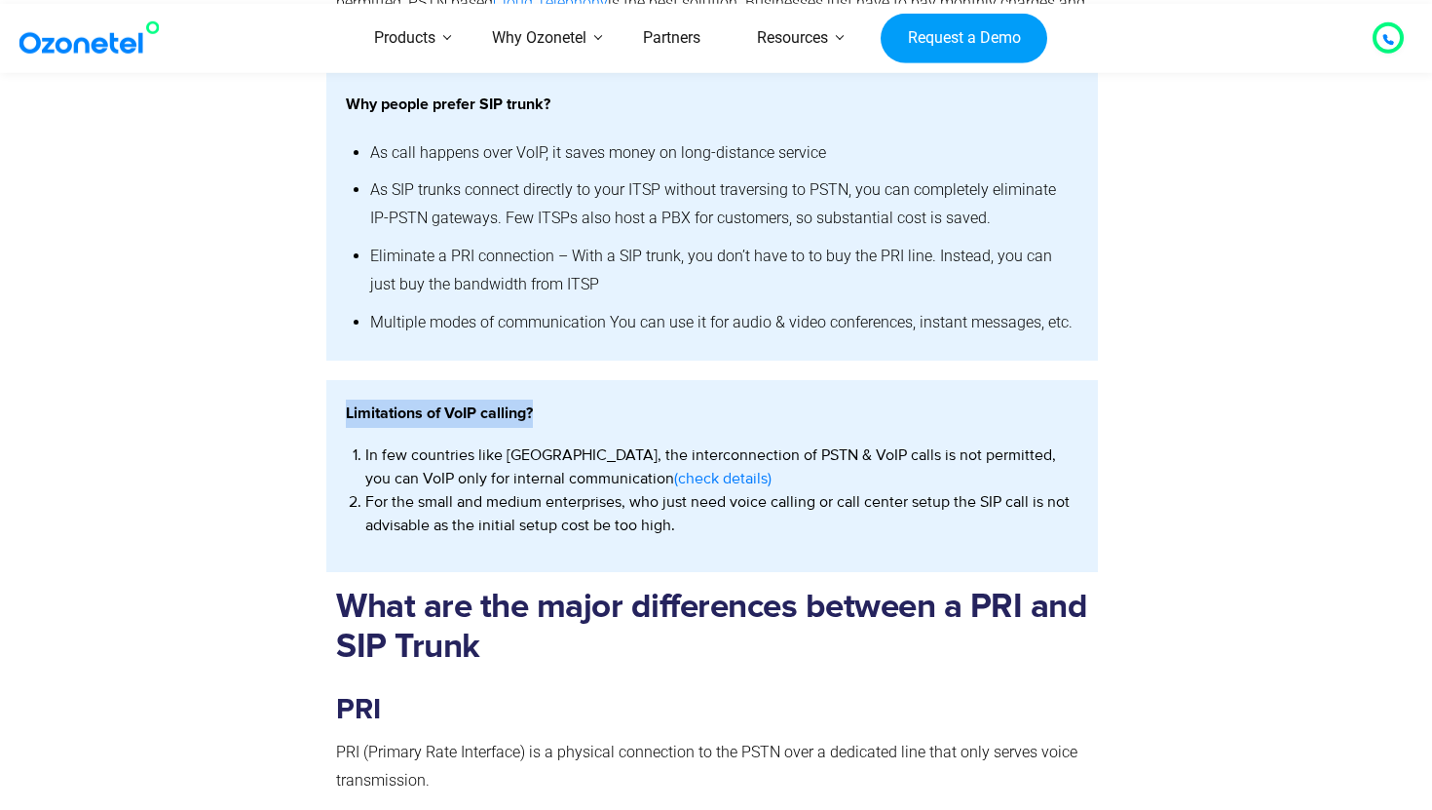
click at [571, 392] on div "Limitations of VoIP calling? In few countries like [GEOGRAPHIC_DATA], the inter…" at bounding box center [712, 476] width 772 height 192
click at [571, 399] on p "Limitations of VoIP calling?" at bounding box center [712, 413] width 733 height 28
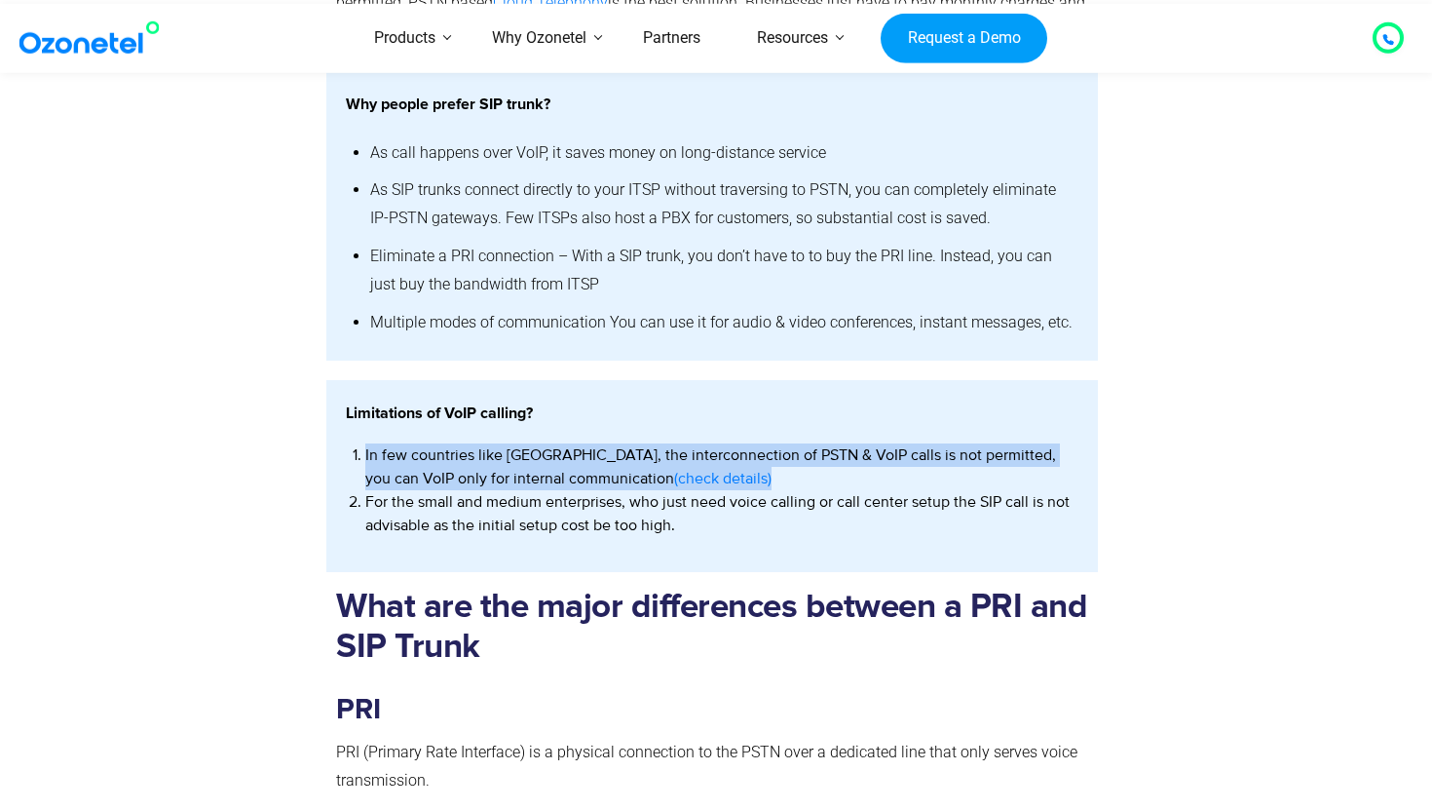
click at [685, 456] on div "Limitations of VoIP calling? In few countries like [GEOGRAPHIC_DATA], the inter…" at bounding box center [712, 476] width 772 height 192
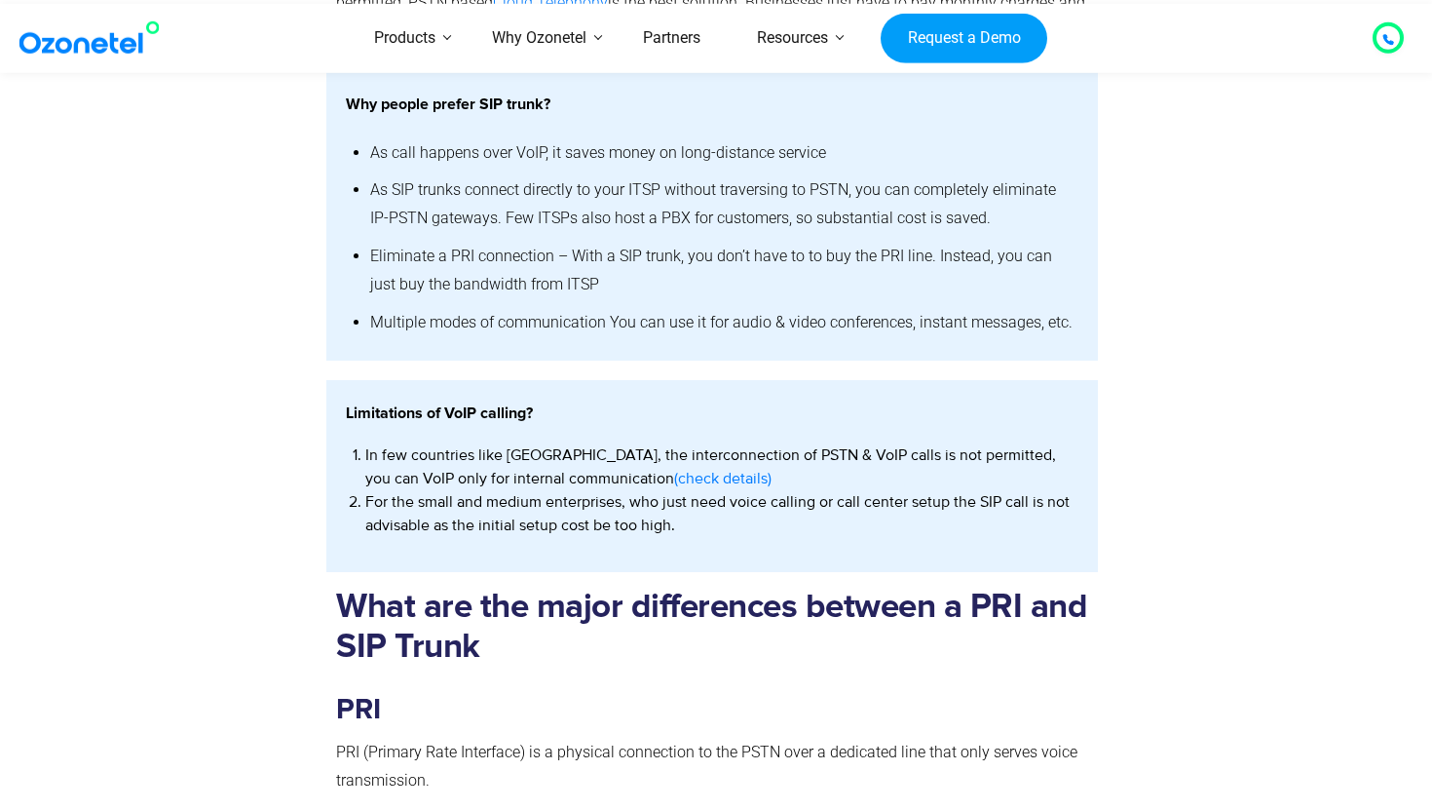
click at [685, 456] on li "In few countries like [GEOGRAPHIC_DATA], the interconnection of PSTN & VoIP cal…" at bounding box center [721, 466] width 713 height 47
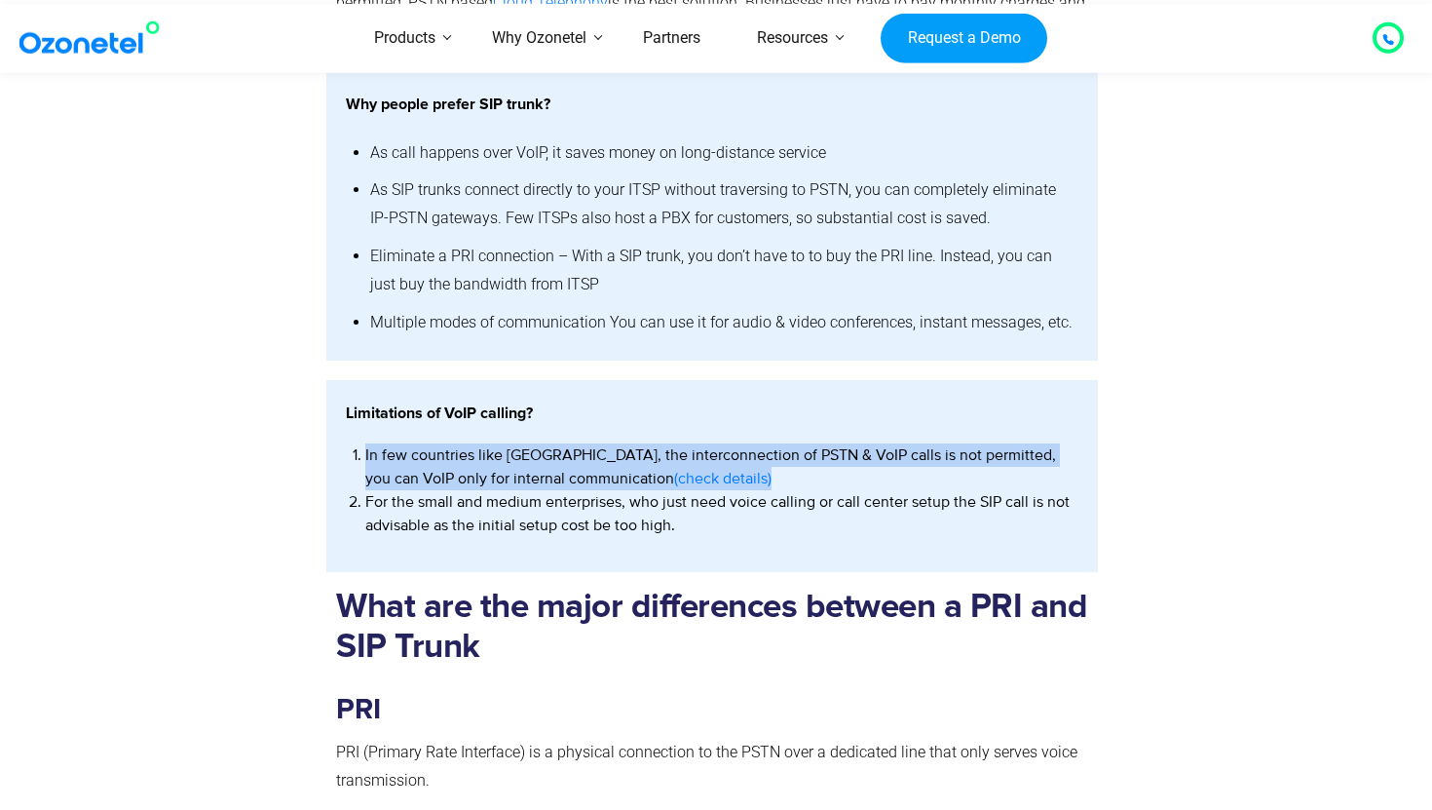
drag, startPoint x: 685, startPoint y: 456, endPoint x: 340, endPoint y: 424, distance: 346.4
click at [340, 424] on div "Limitations of VoIP calling? In few countries like [GEOGRAPHIC_DATA], the inter…" at bounding box center [712, 476] width 772 height 192
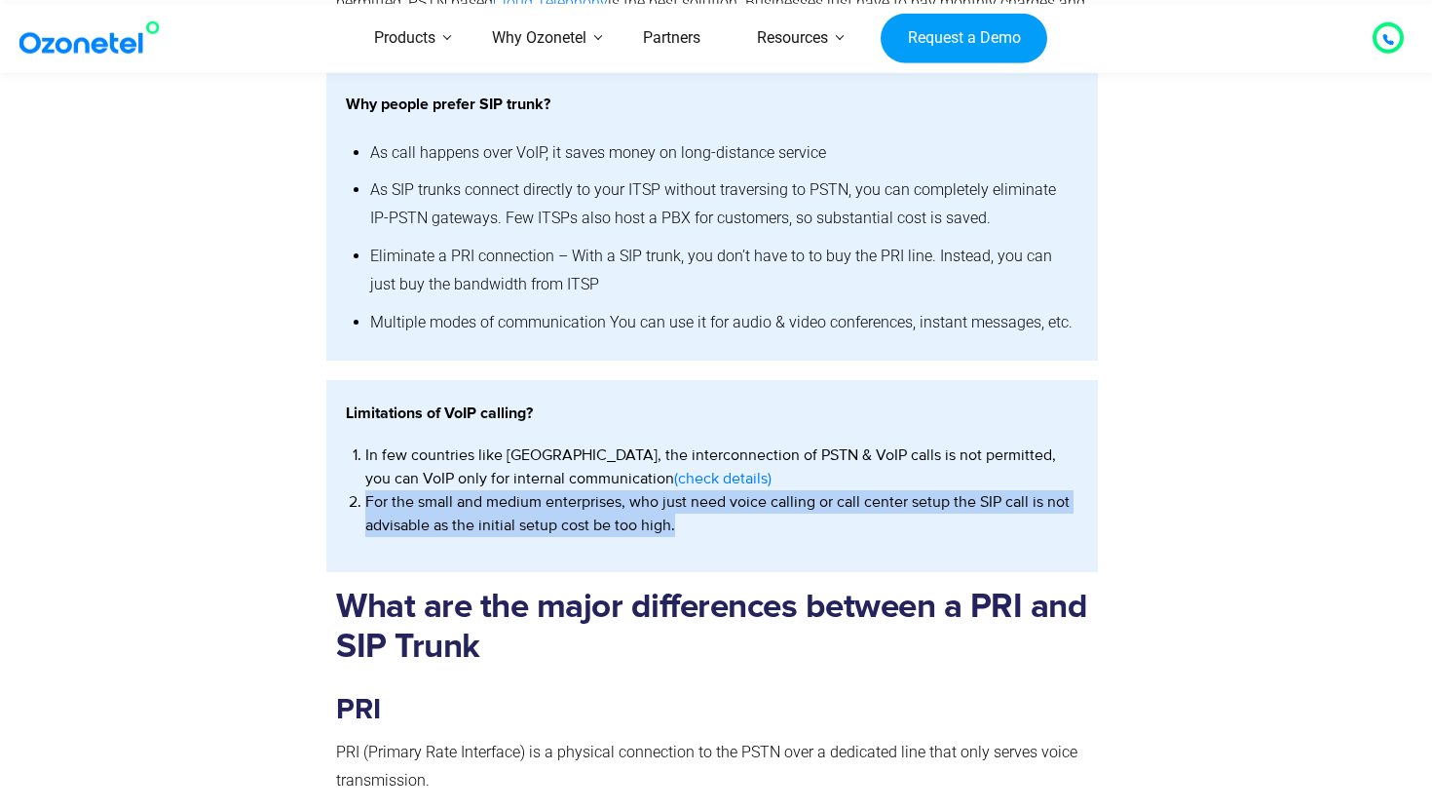
click at [693, 512] on div "Resources VoIP SIP Trunk And Its Application VoIP SIP Trunk And Its Application…" at bounding box center [716, 441] width 1432 height 4318
click at [342, 477] on div "Resources VoIP SIP Trunk And Its Application VoIP SIP Trunk And Its Application…" at bounding box center [716, 441] width 1432 height 4318
click at [343, 476] on div "Limitations of VoIP calling? In few countries like [GEOGRAPHIC_DATA], the inter…" at bounding box center [712, 476] width 772 height 192
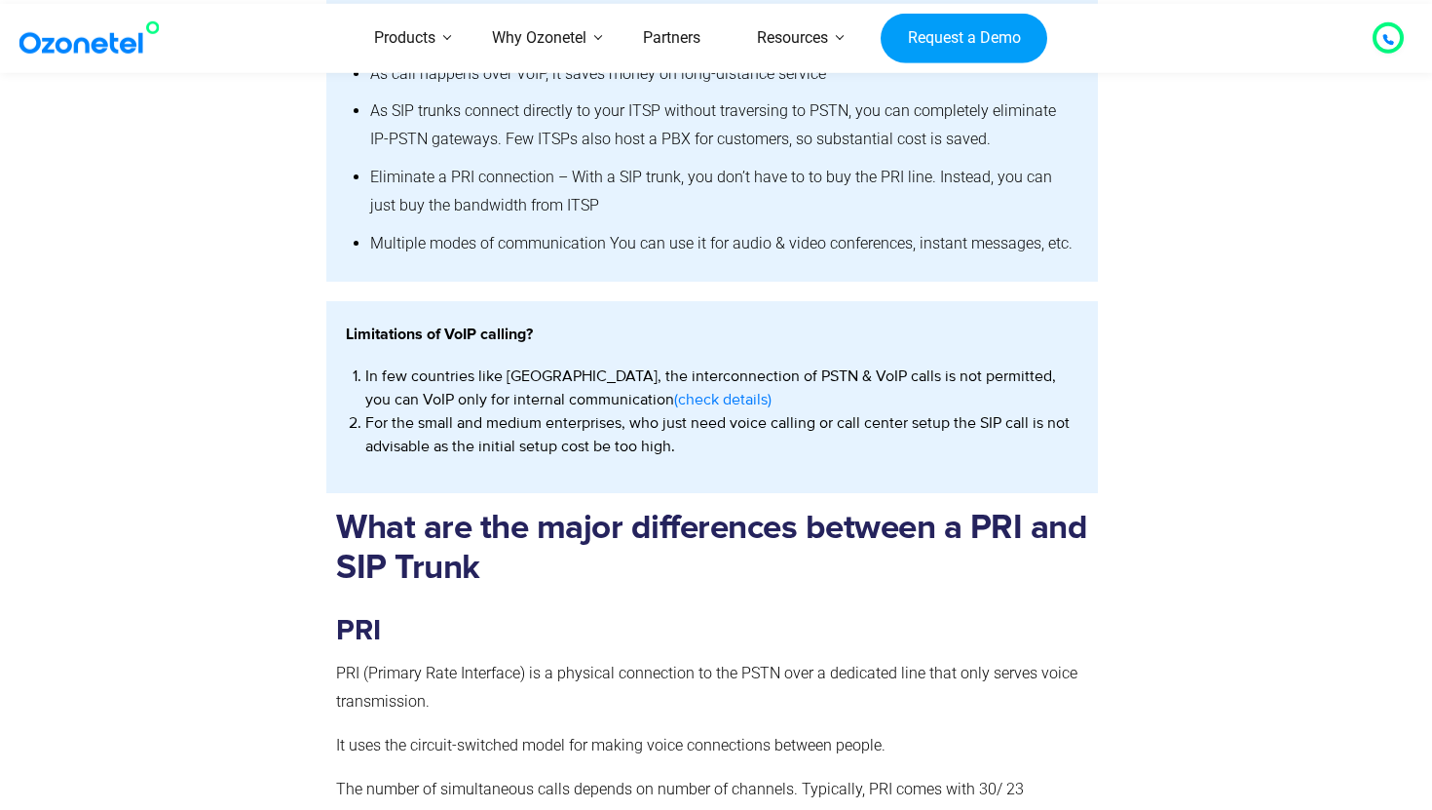
scroll to position [1915, 0]
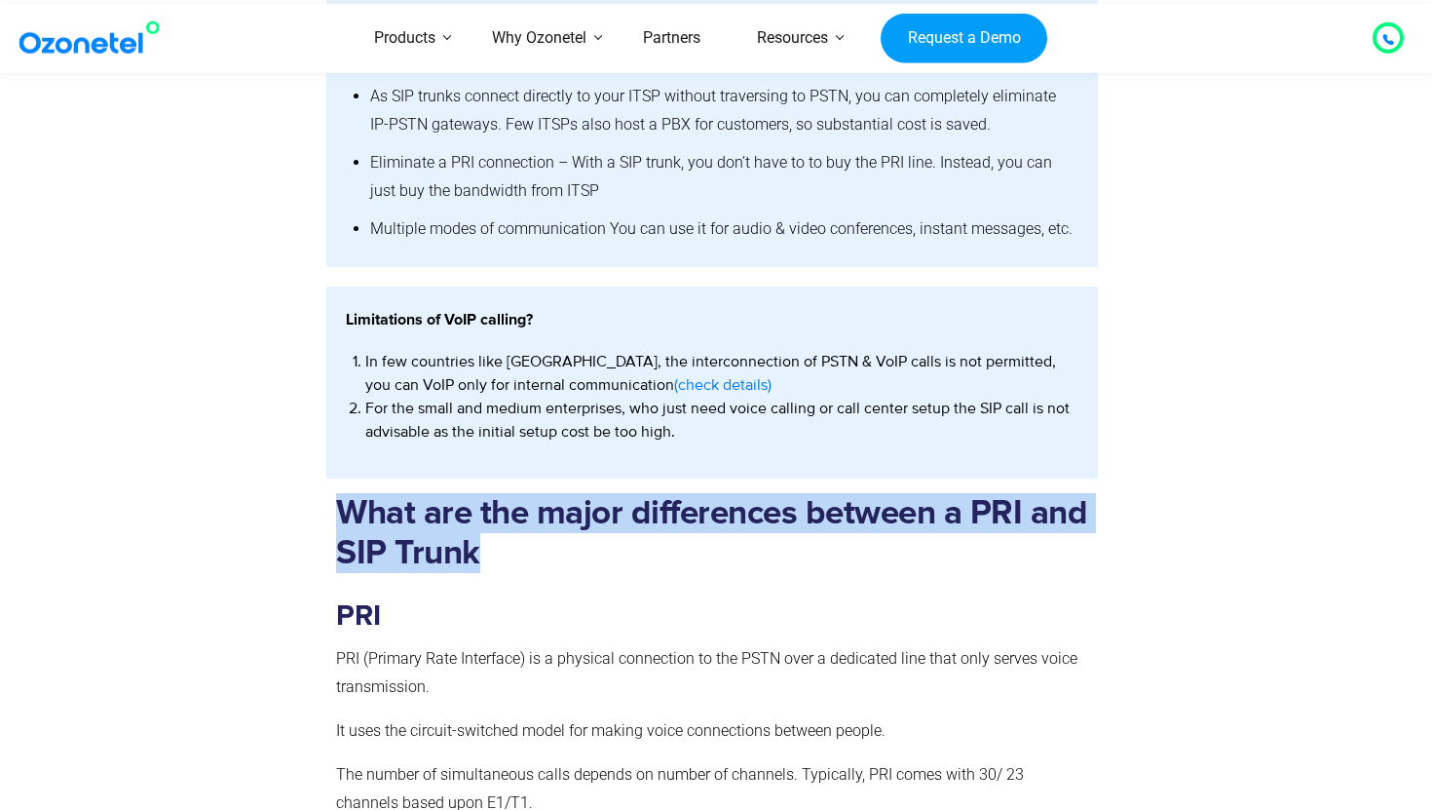
click at [630, 540] on h2 "What are the major differences between a PRI and SIP Trunk" at bounding box center [712, 533] width 752 height 80
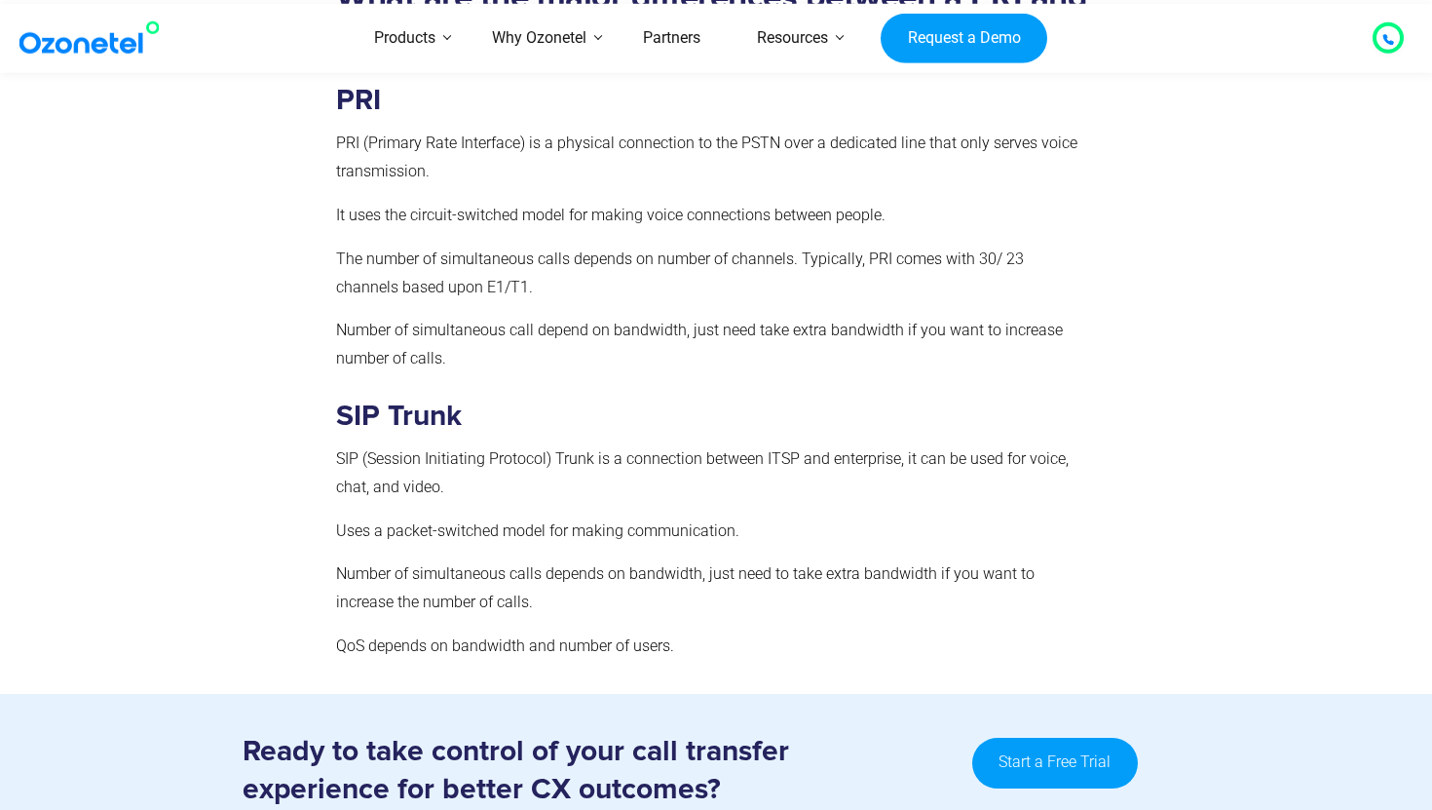
scroll to position [2430, 0]
